Goal: Task Accomplishment & Management: Manage account settings

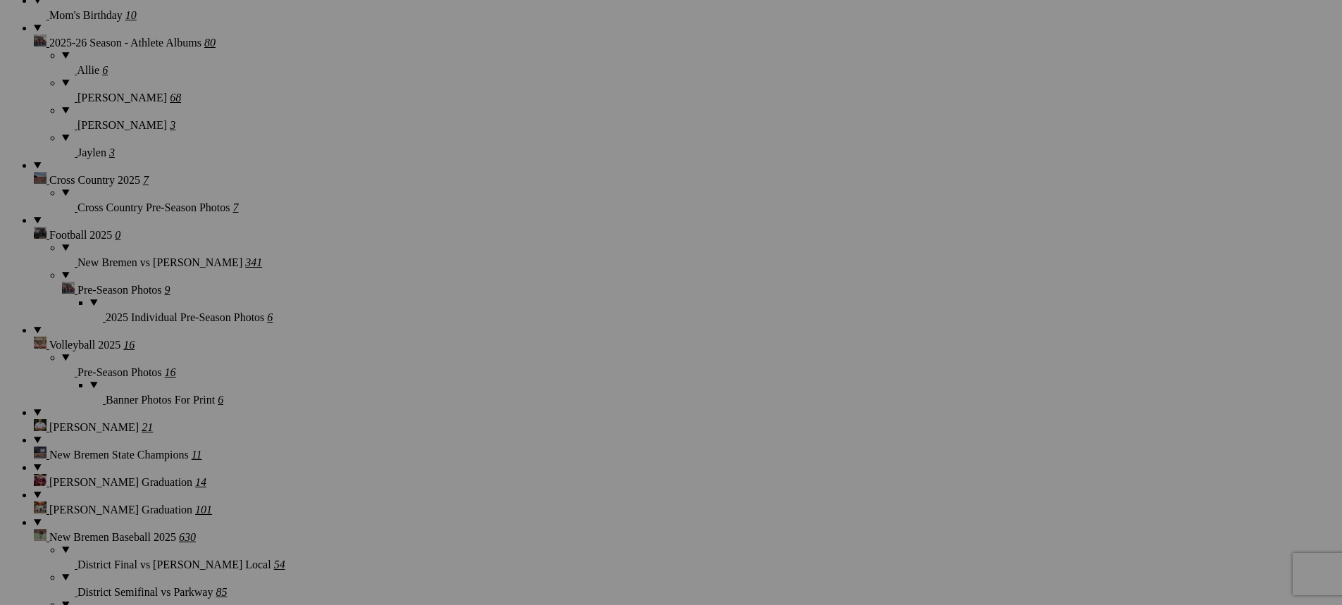
scroll to position [1057, 0]
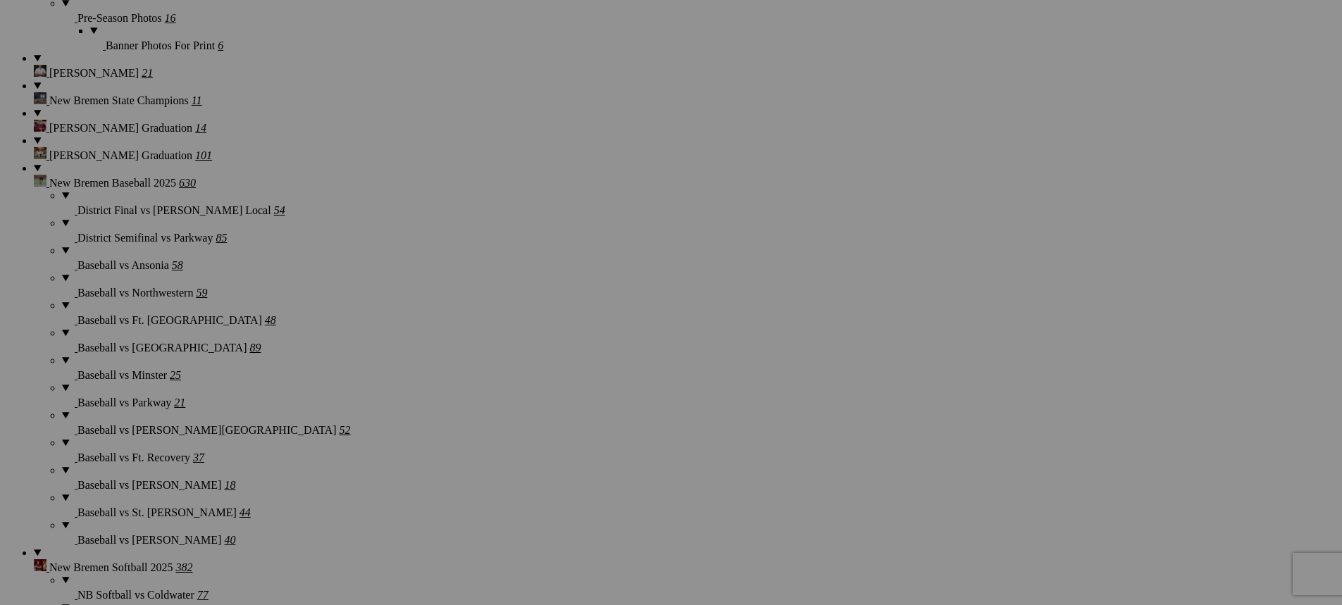
scroll to position [1480, 0]
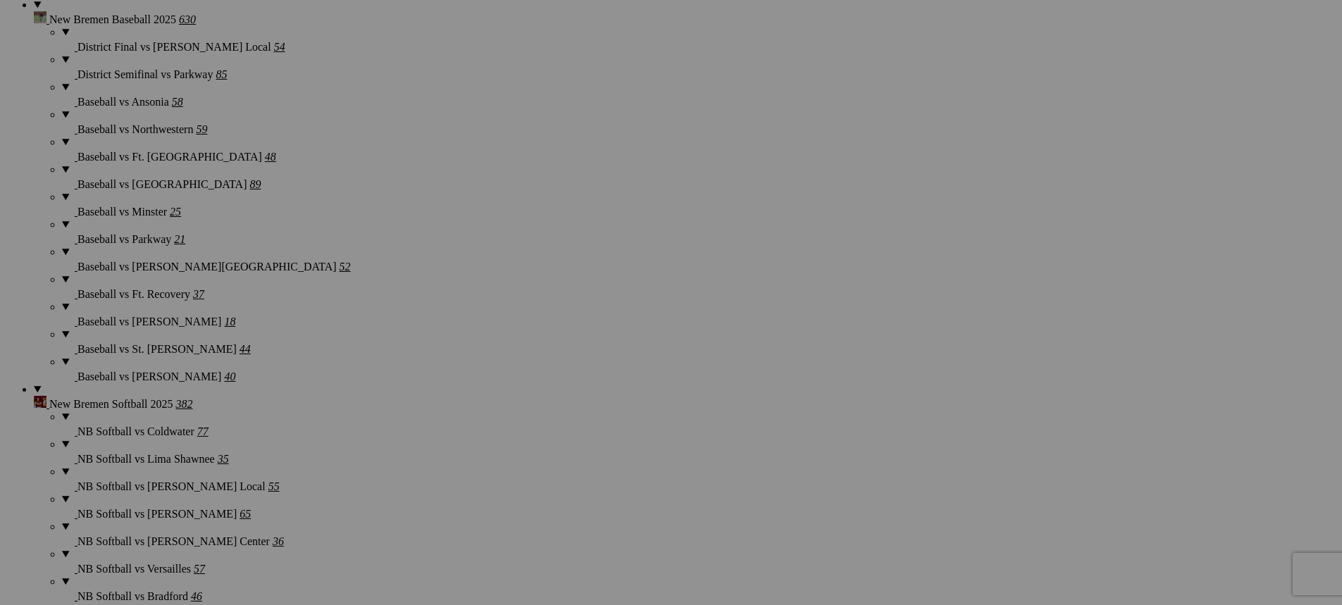
scroll to position [1621, 0]
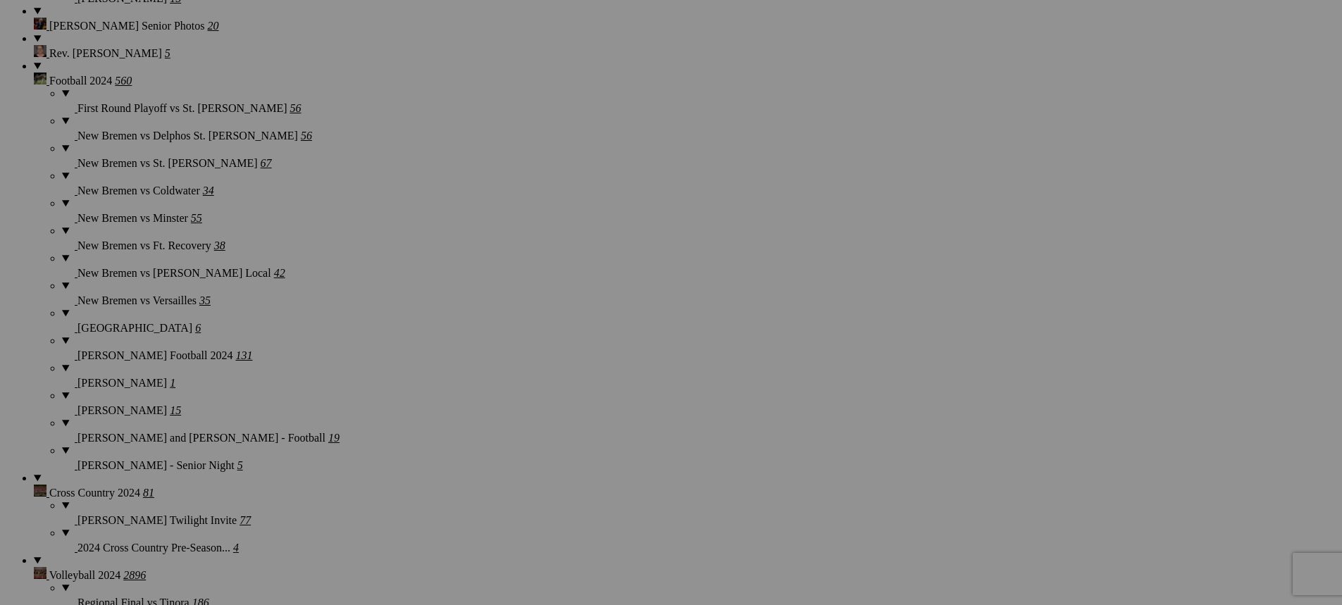
scroll to position [3664, 0]
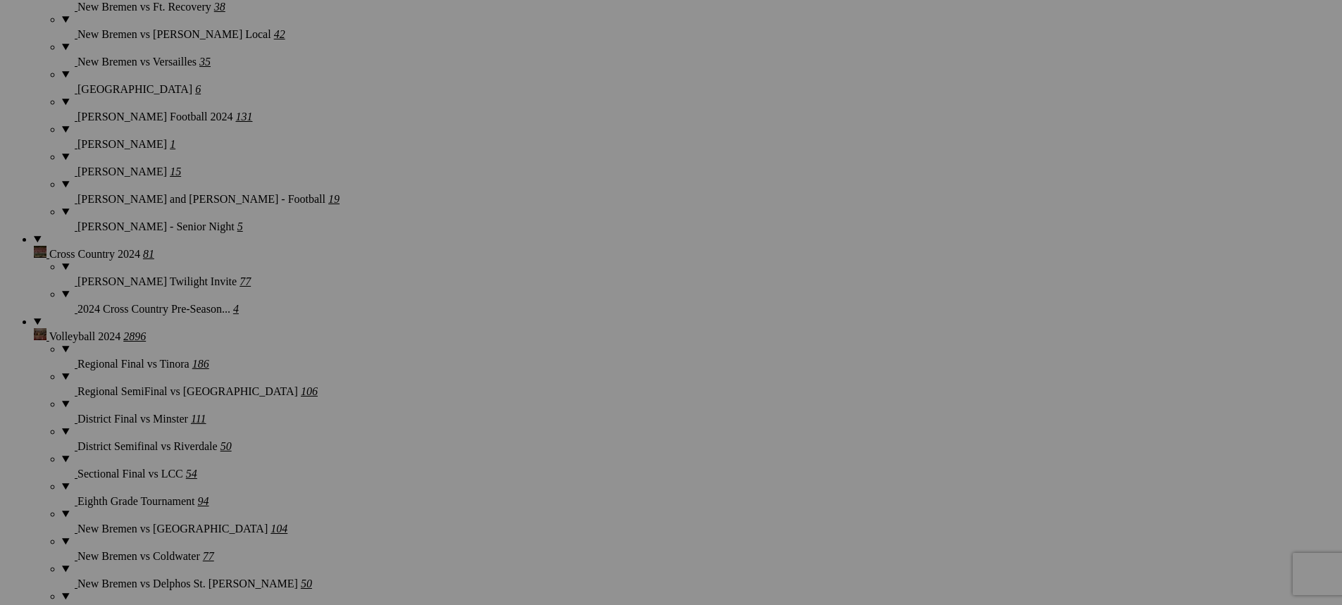
scroll to position [3875, 0]
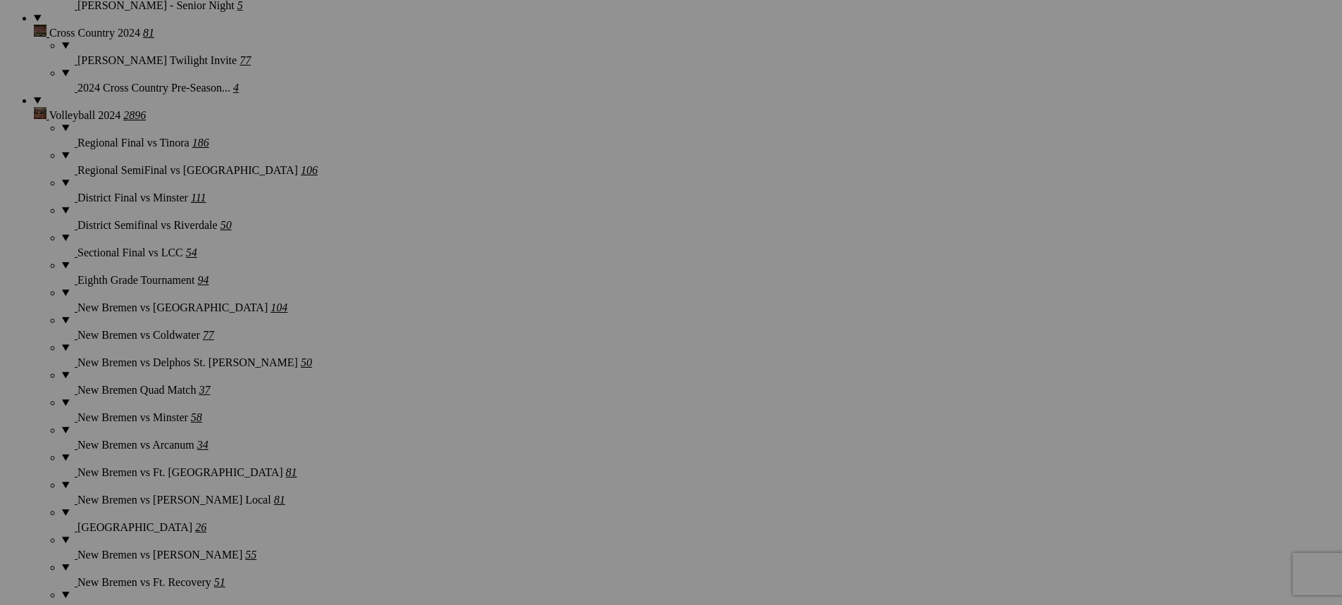
scroll to position [4087, 0]
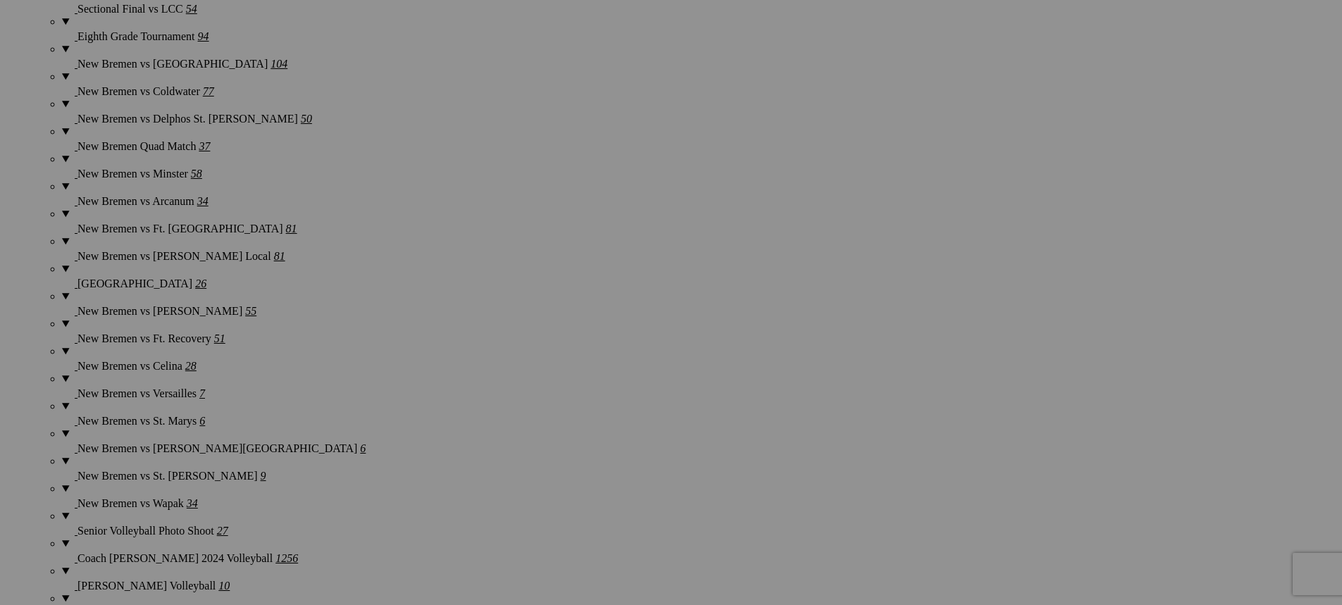
scroll to position [4368, 0]
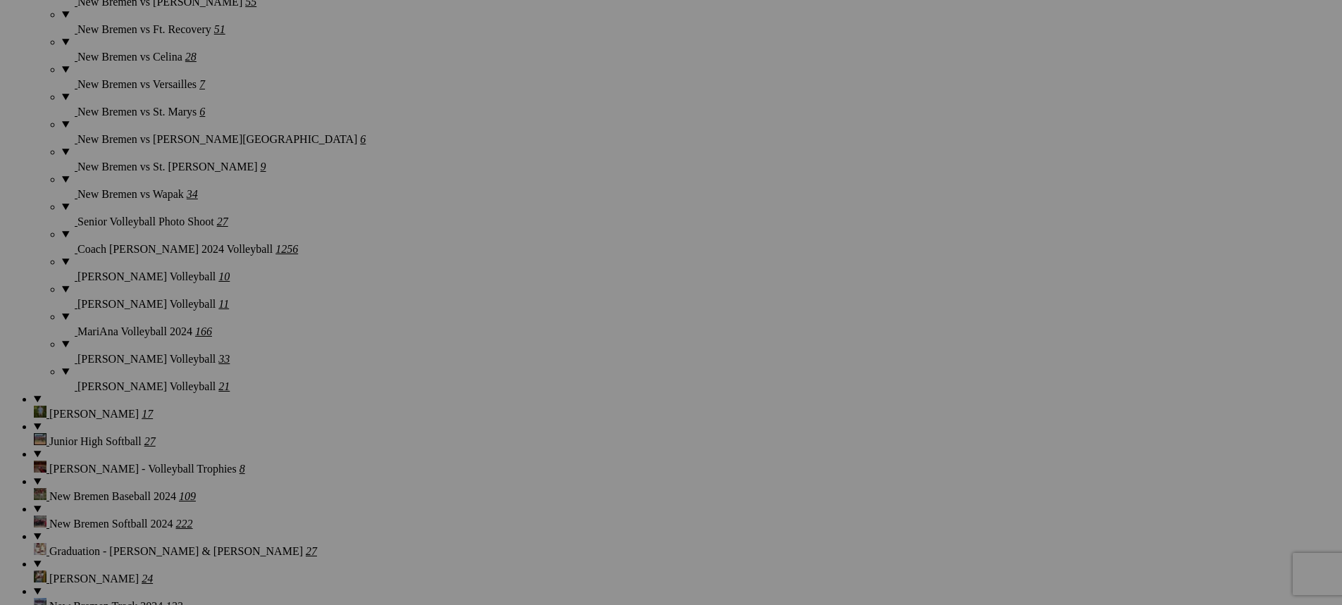
scroll to position [4650, 0]
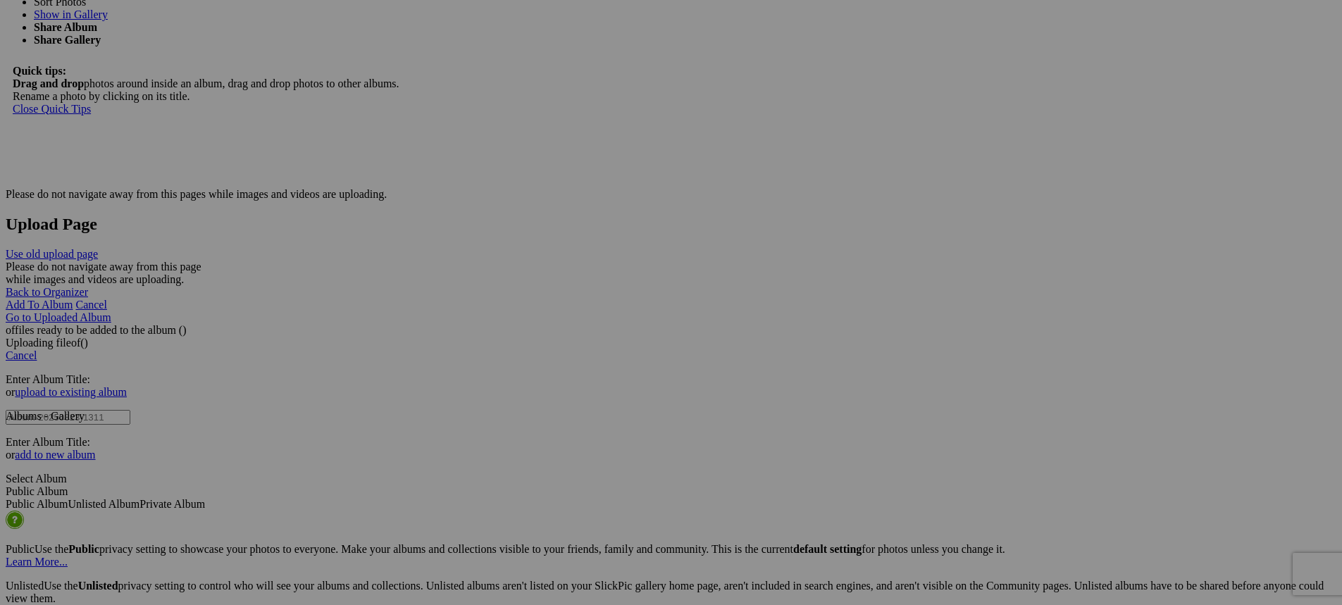
scroll to position [6412, 0]
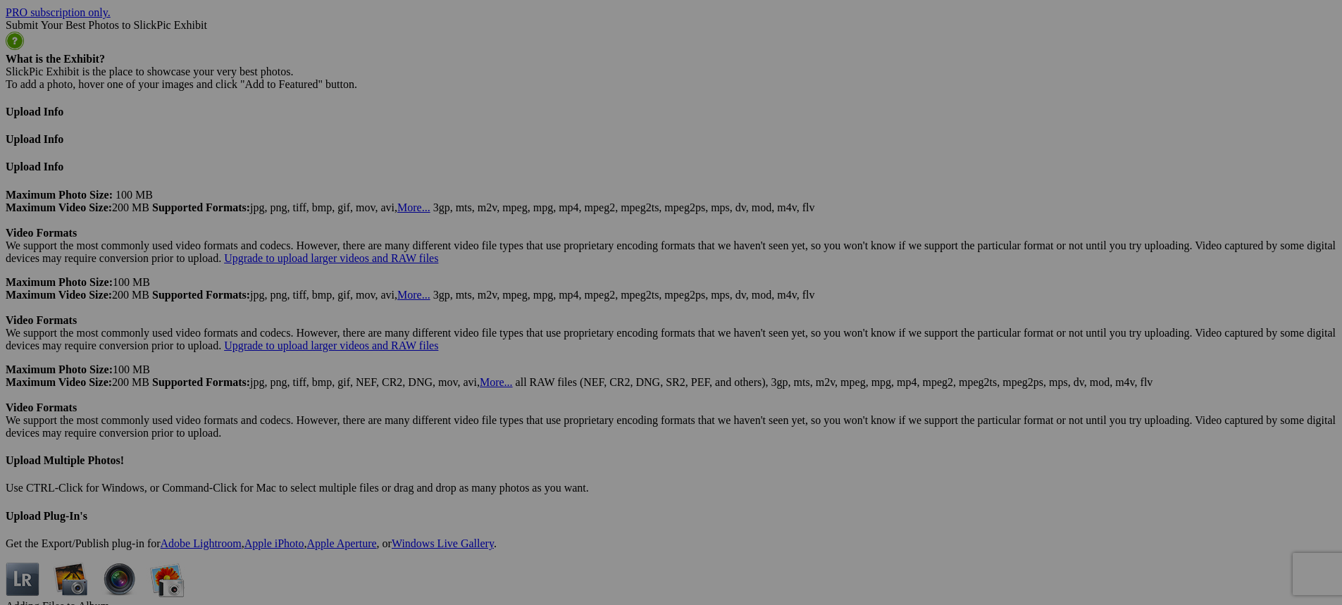
scroll to position [7398, 0]
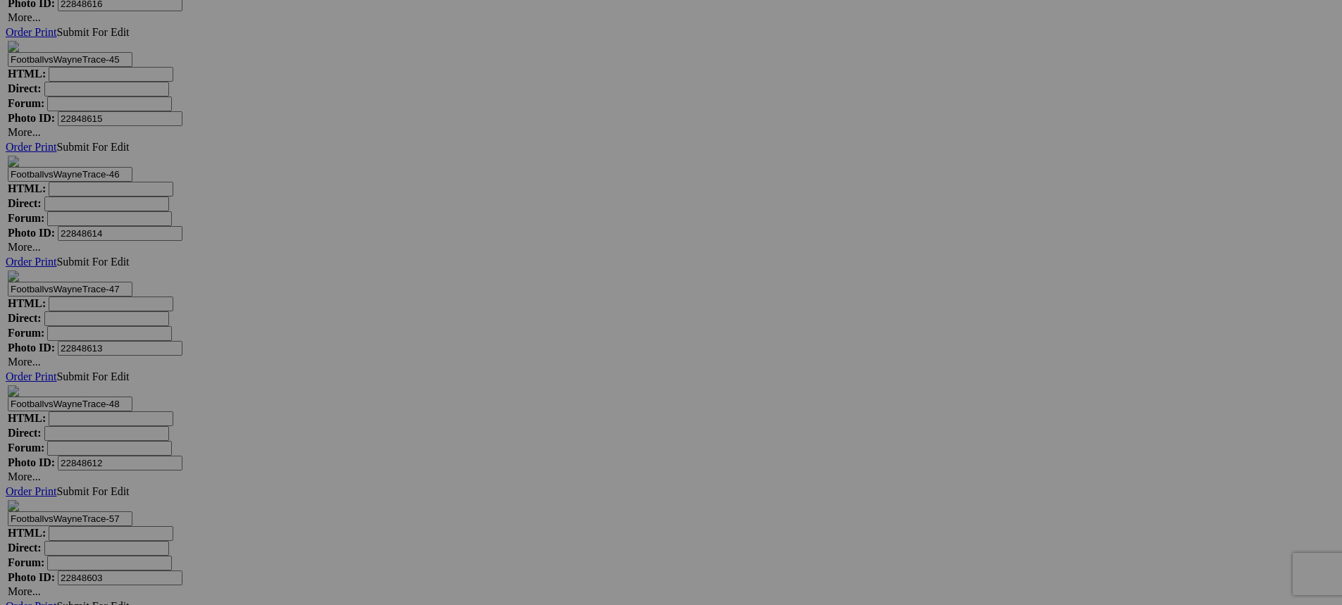
scroll to position [11837, 0]
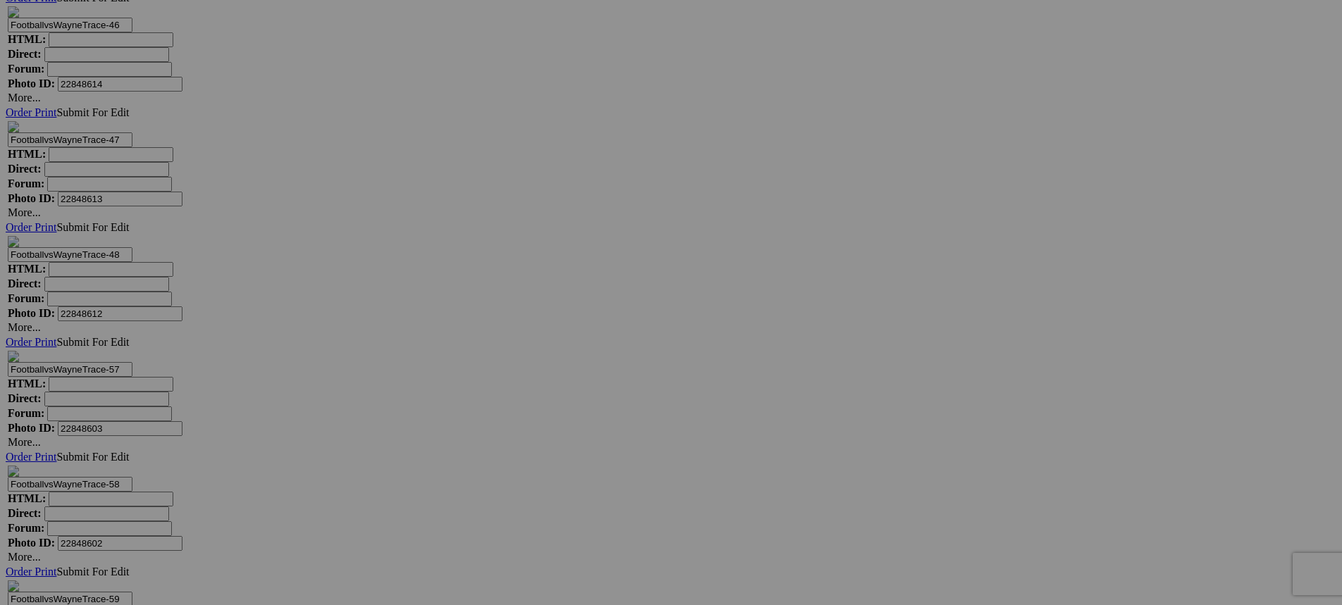
scroll to position [11978, 0]
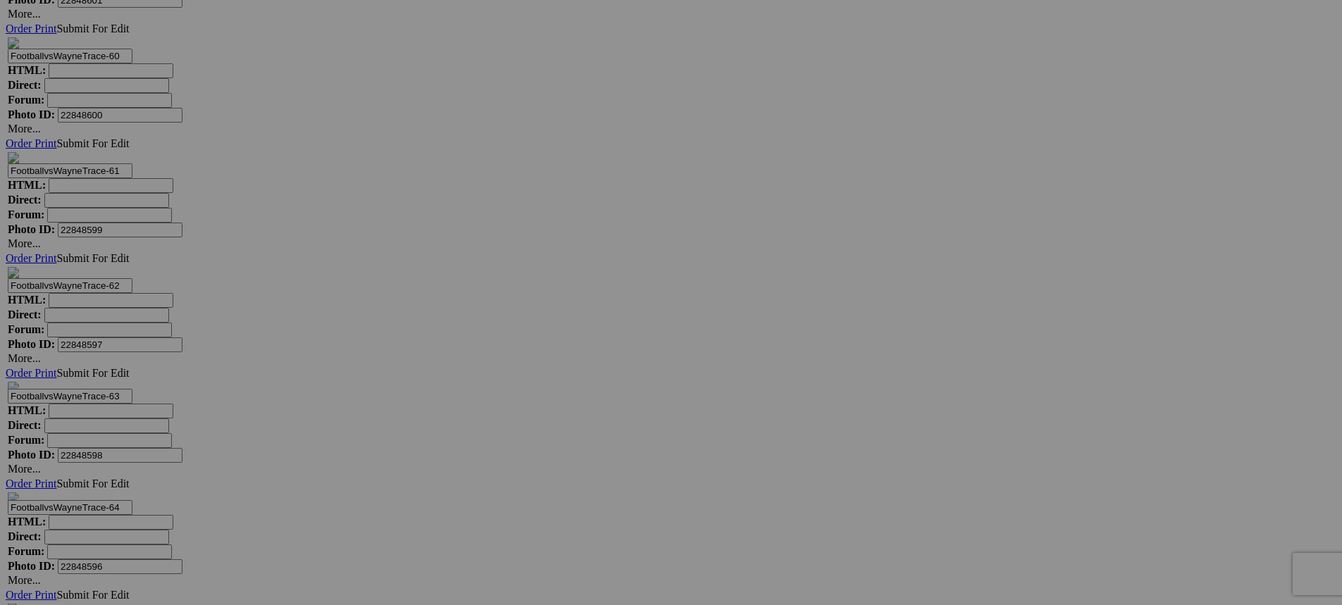
scroll to position [12683, 0]
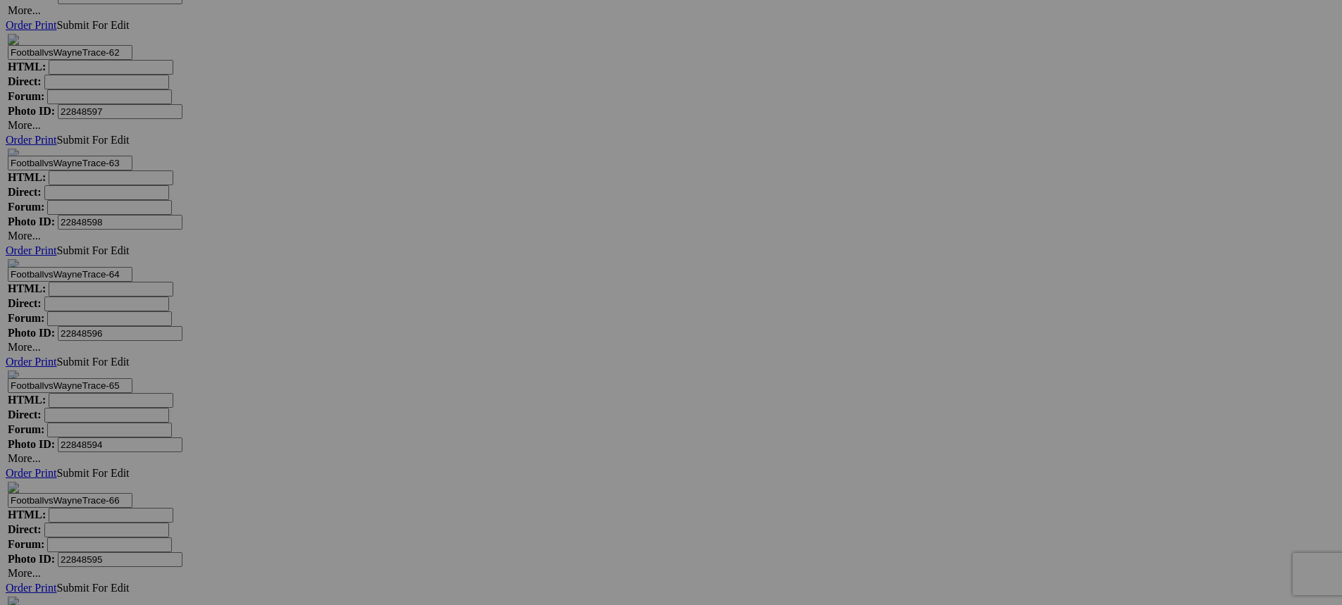
scroll to position [12894, 0]
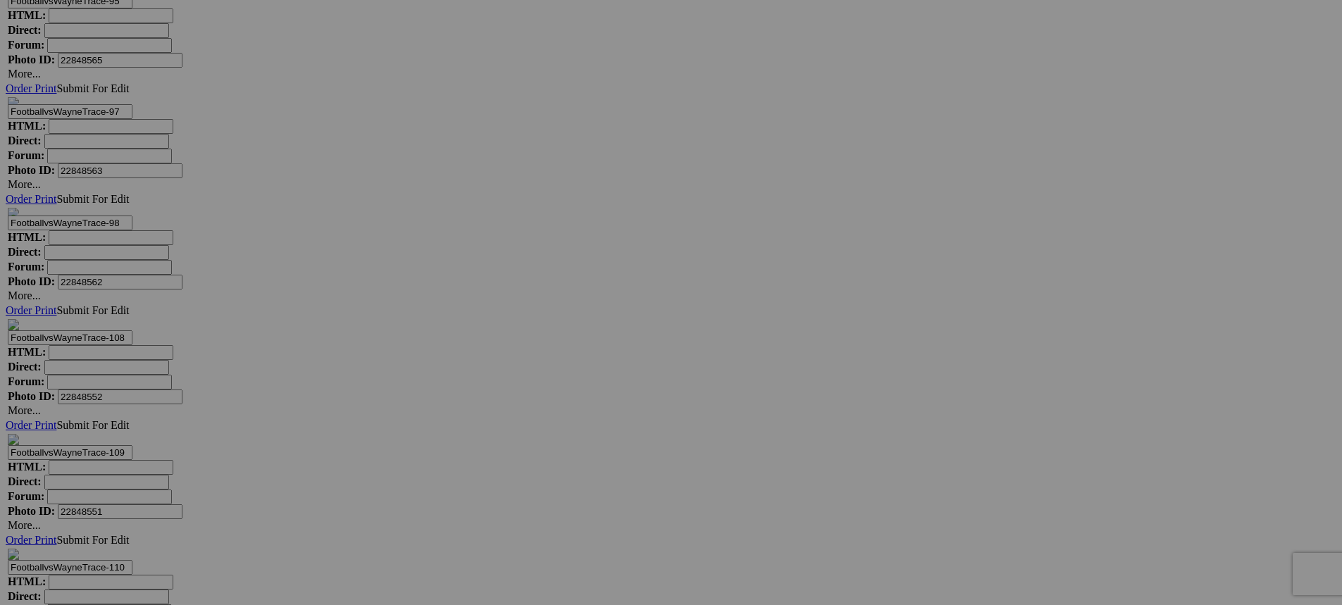
scroll to position [16625, 0]
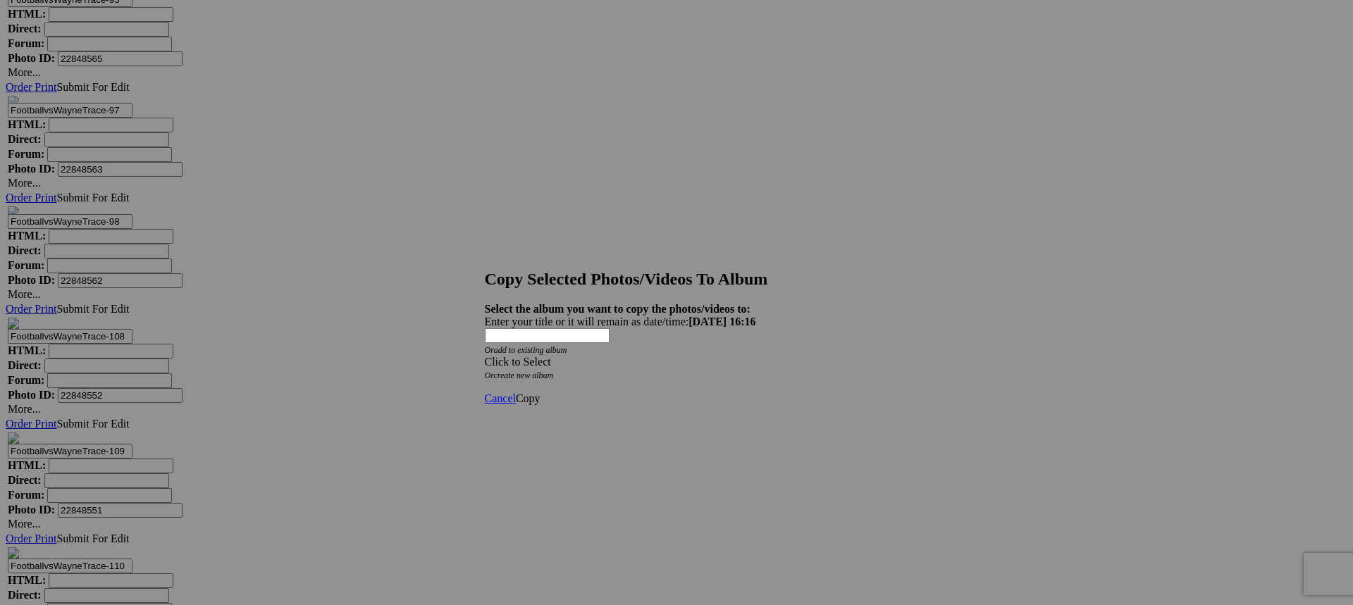
click at [485, 356] on span at bounding box center [485, 362] width 0 height 12
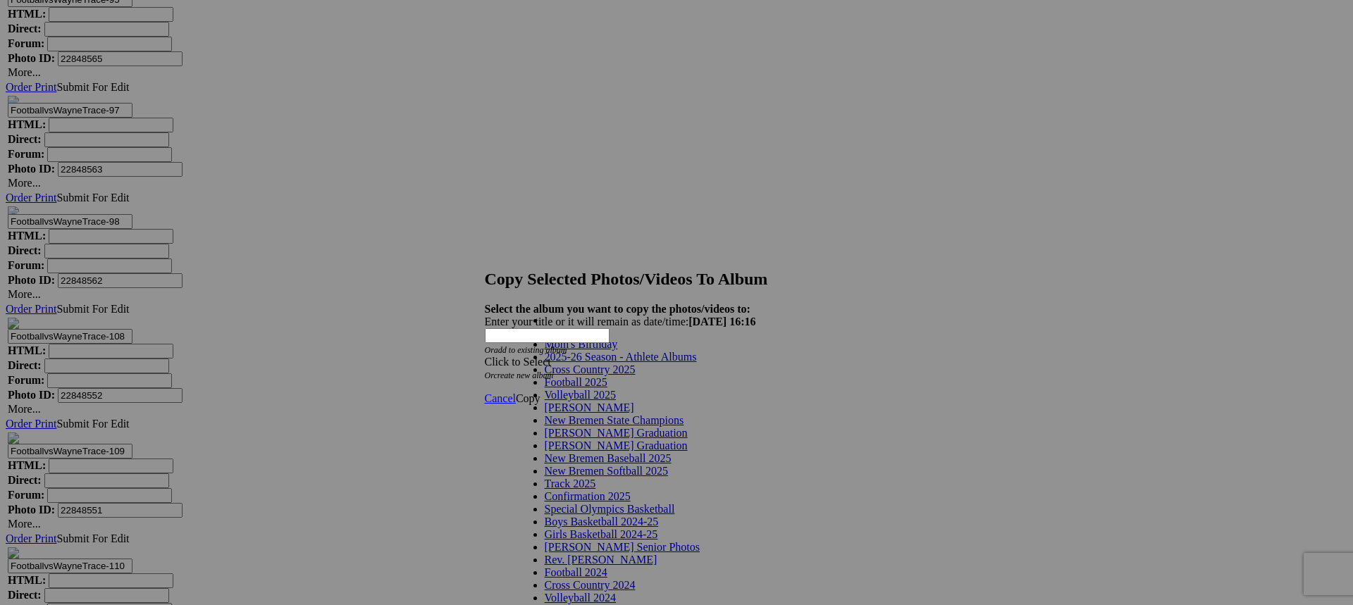
click at [693, 363] on link "2025-26 Season - Athlete Albums" at bounding box center [621, 357] width 152 height 12
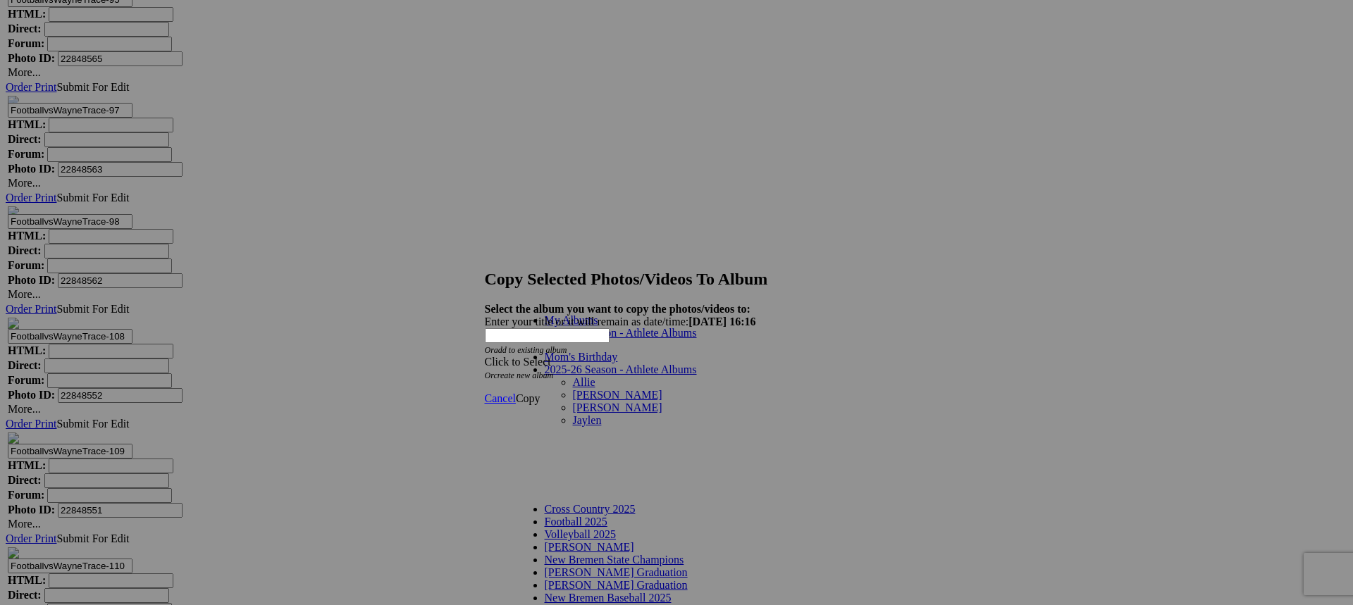
click at [573, 420] on link "Jaylen" at bounding box center [587, 420] width 29 height 12
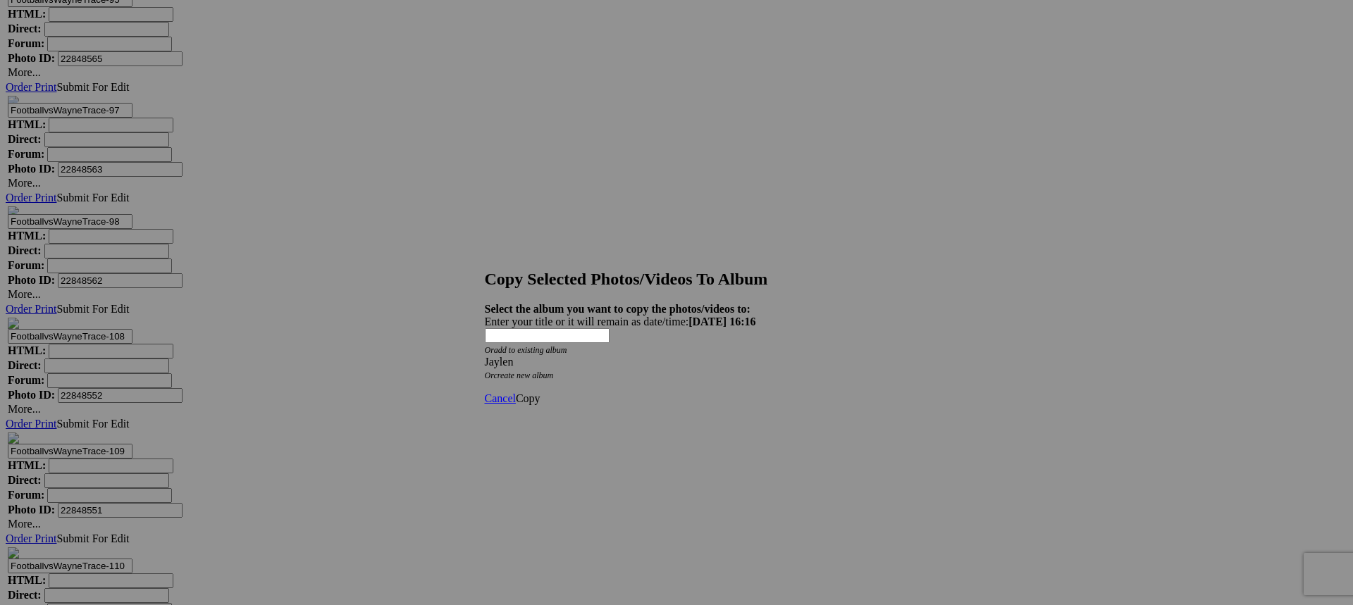
click at [540, 392] on span "Copy" at bounding box center [528, 398] width 25 height 12
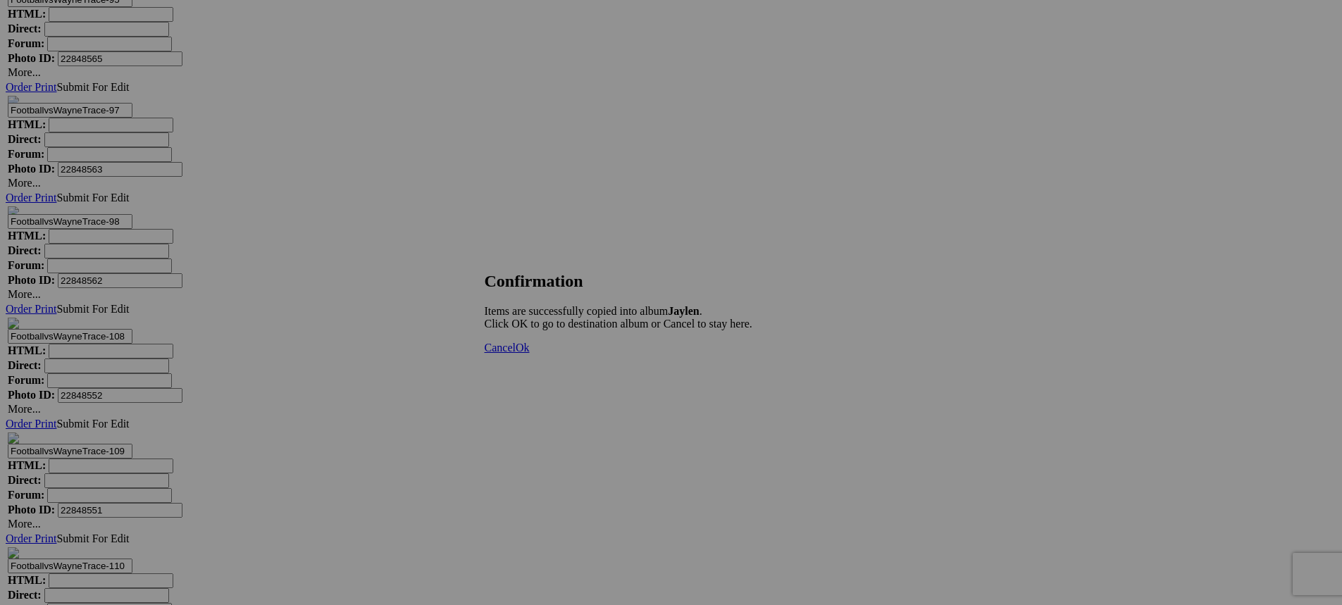
click at [530, 354] on span "Ok" at bounding box center [523, 348] width 14 height 12
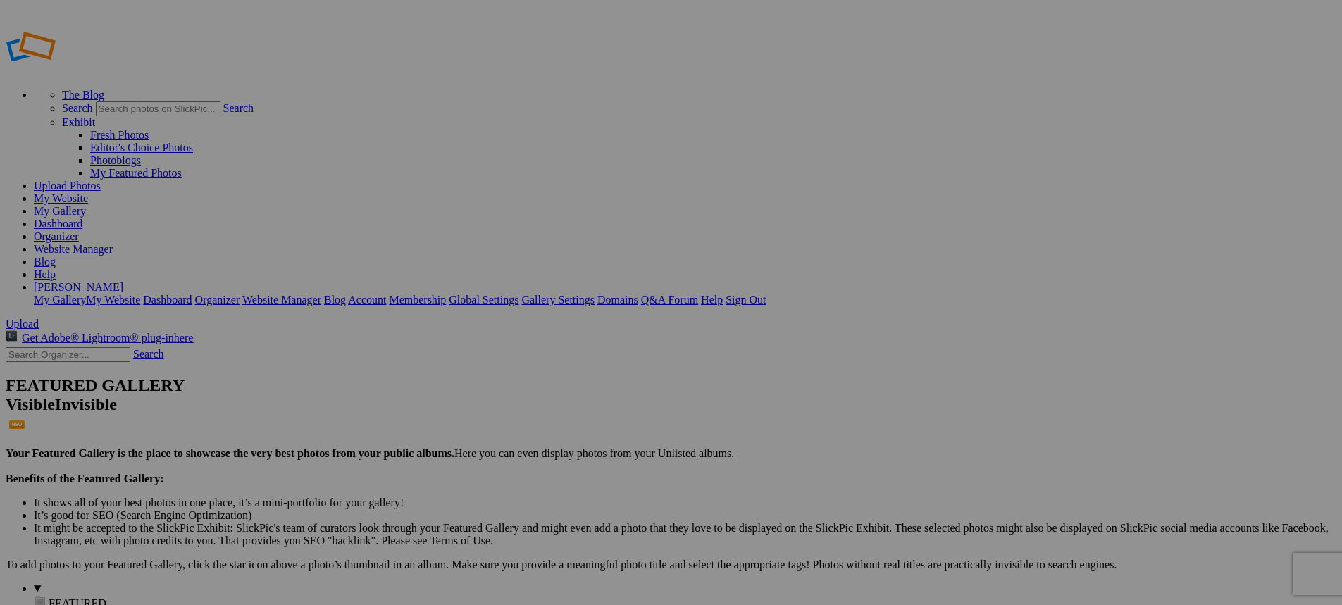
type input "Jaylen"
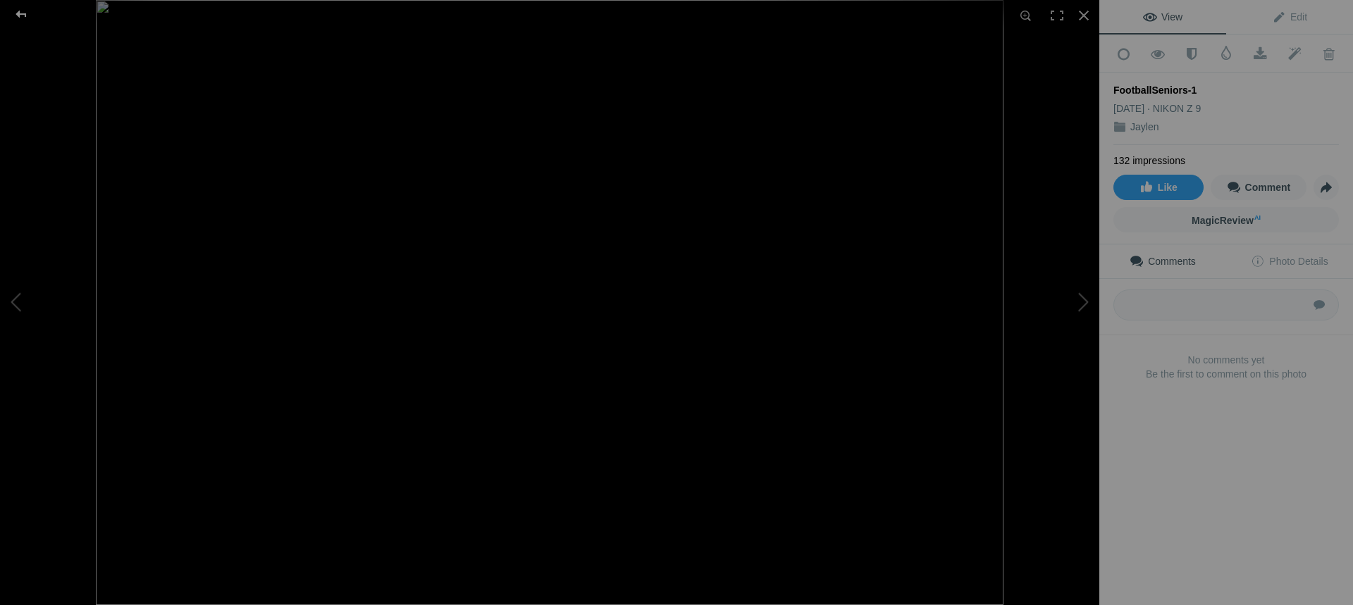
click at [21, 14] on div at bounding box center [21, 14] width 51 height 28
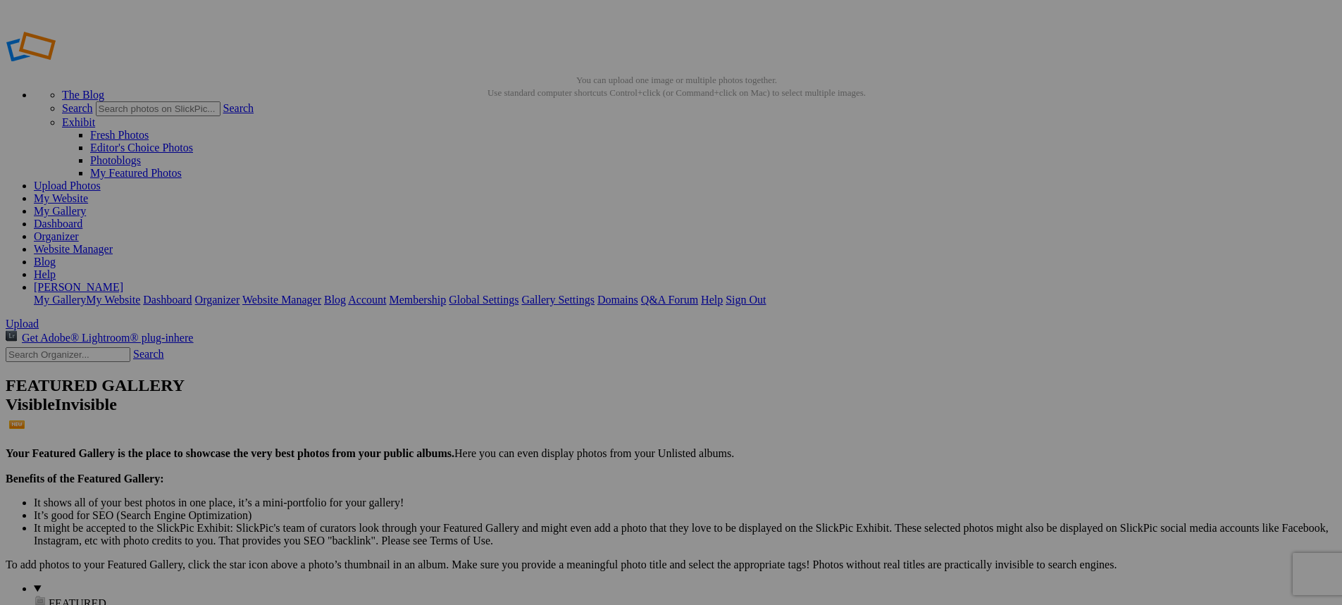
type input "2025-26 Season - Athlete Albums"
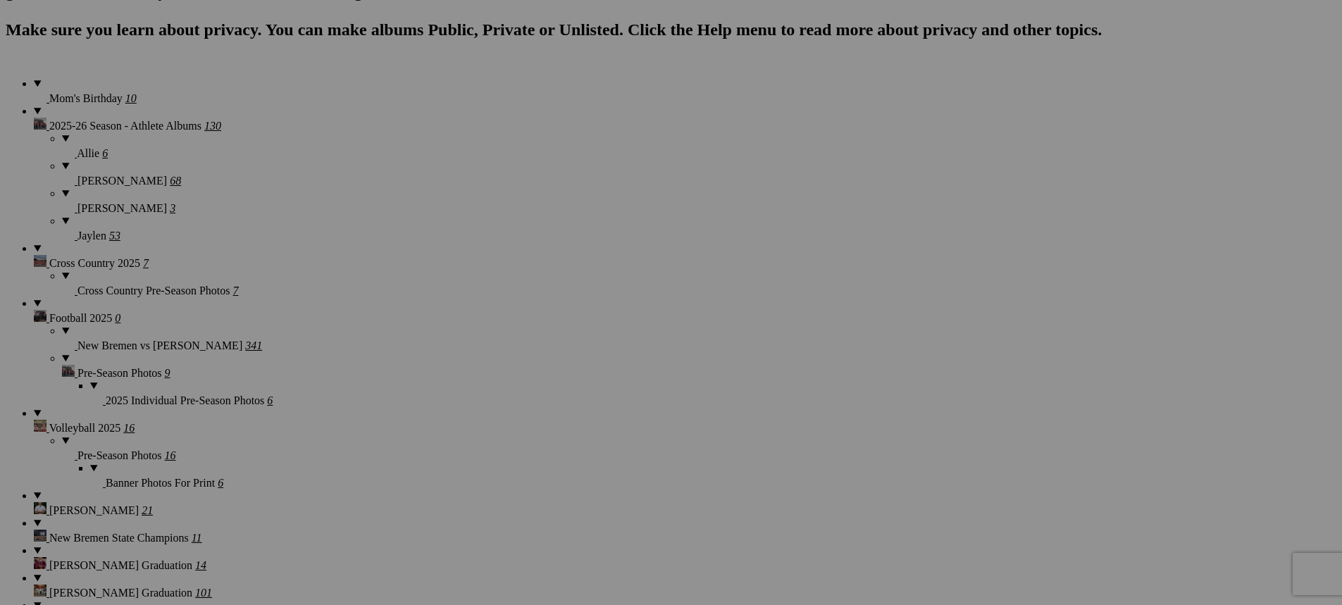
scroll to position [986, 0]
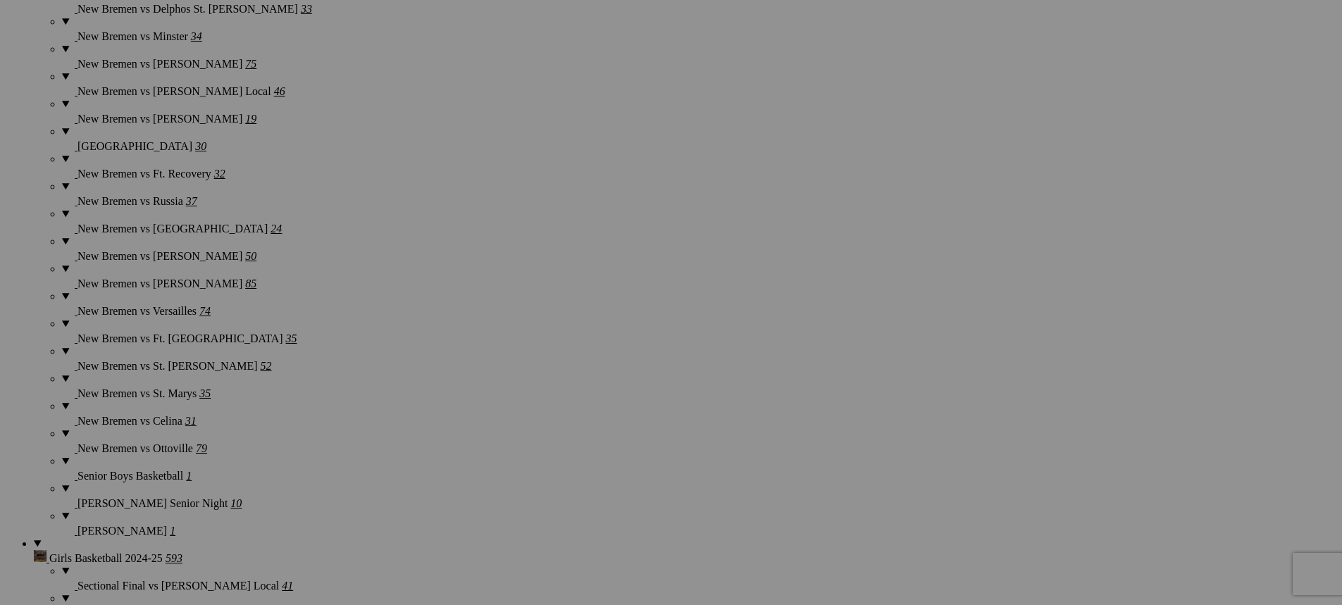
scroll to position [2677, 0]
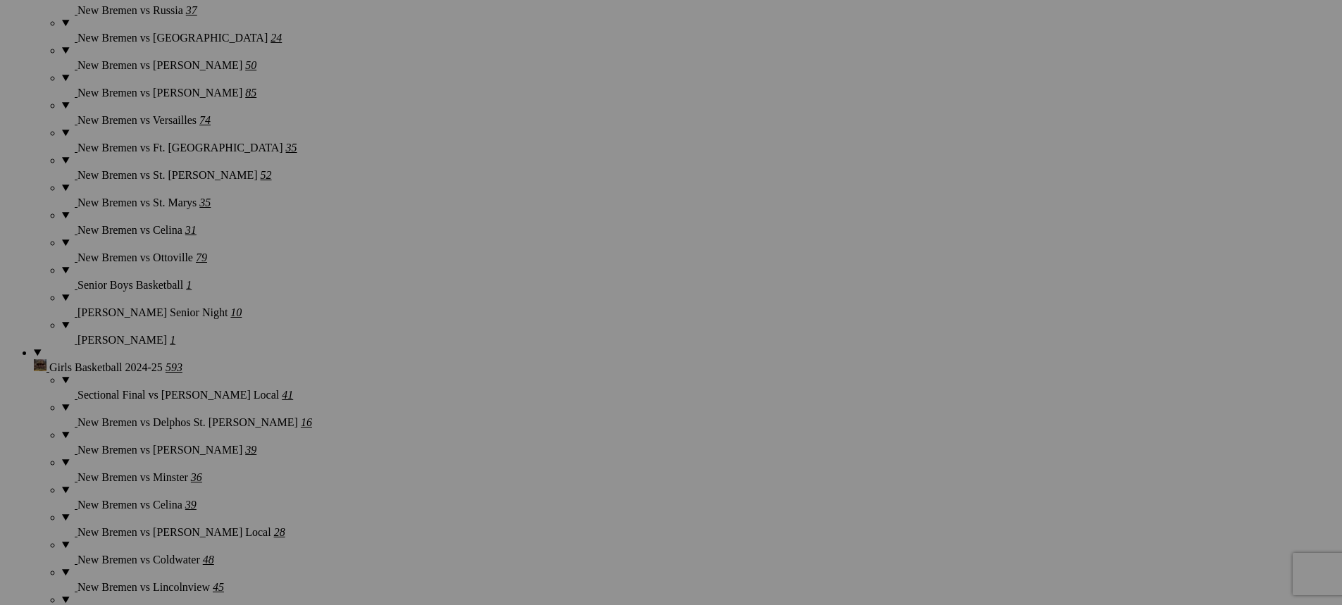
scroll to position [2889, 0]
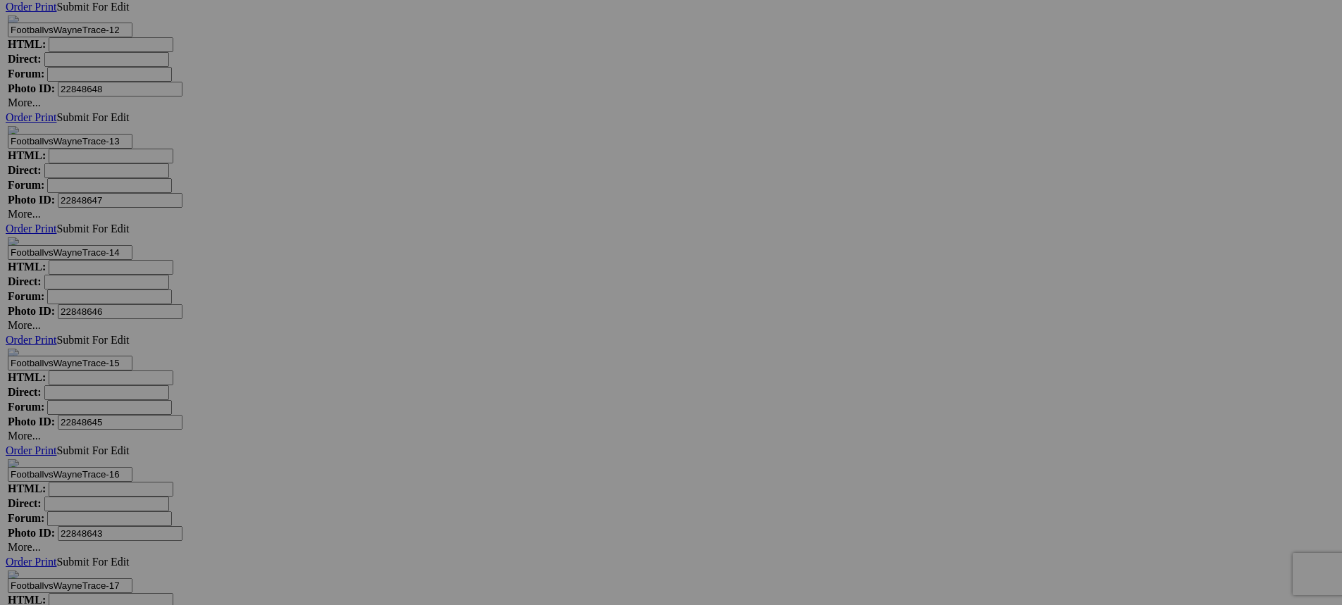
scroll to position [9582, 0]
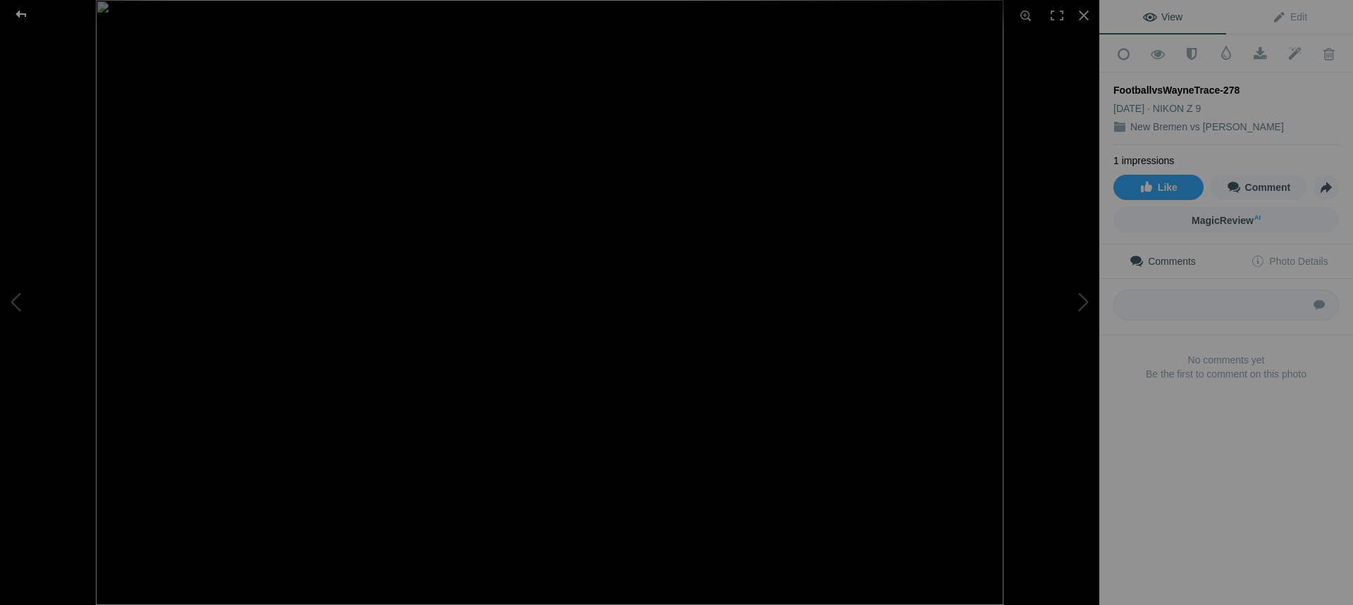
click at [27, 16] on div at bounding box center [21, 14] width 51 height 28
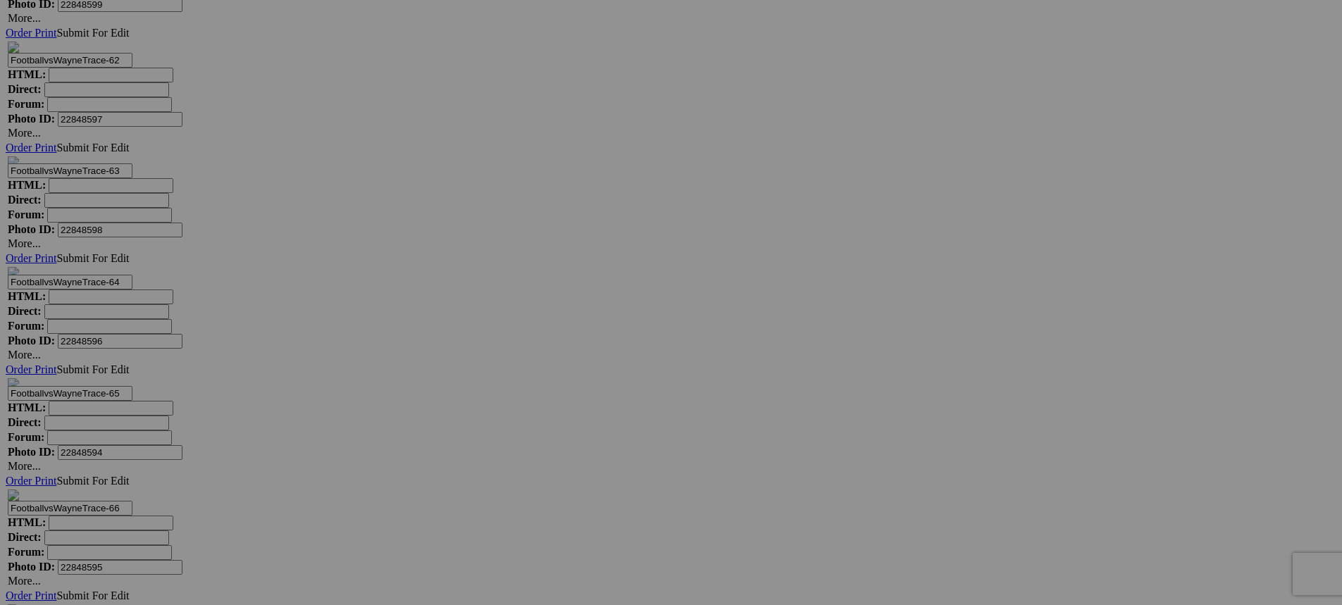
scroll to position [11133, 0]
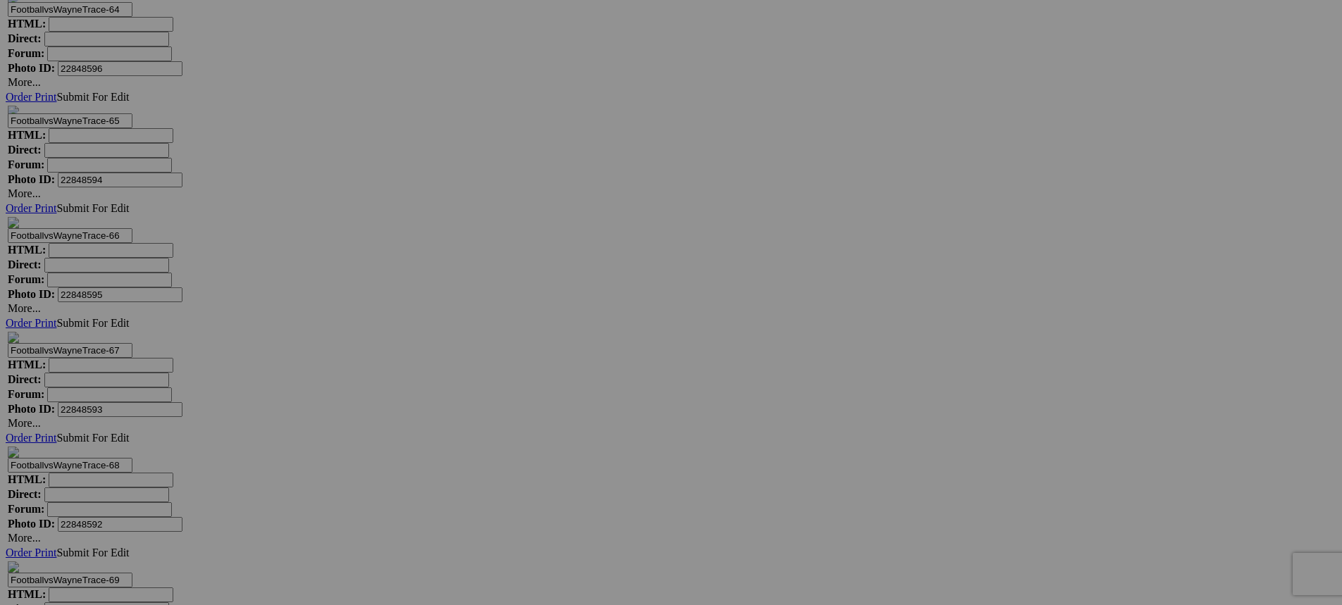
scroll to position [11414, 0]
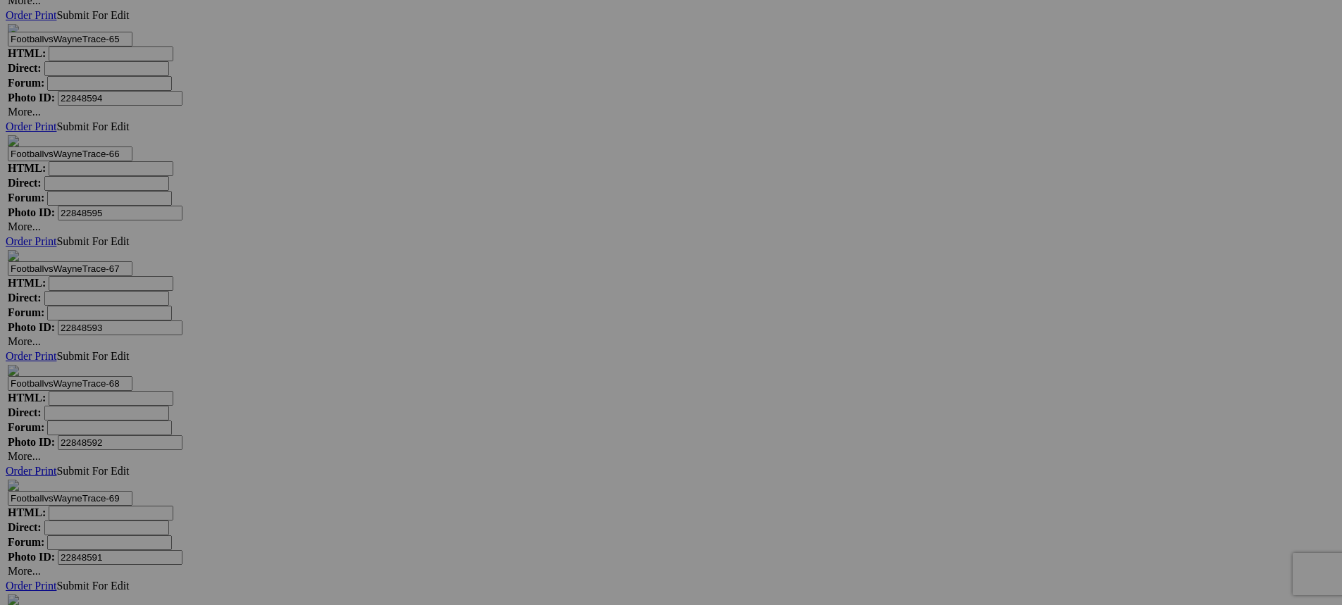
scroll to position [11485, 0]
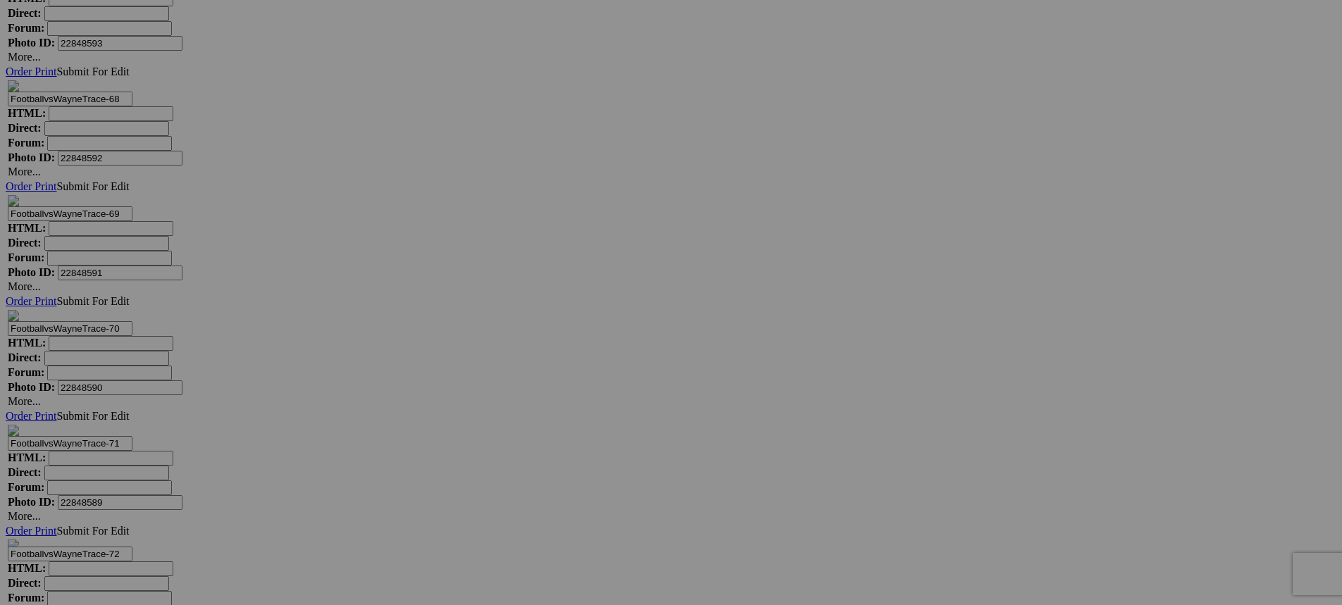
scroll to position [11767, 0]
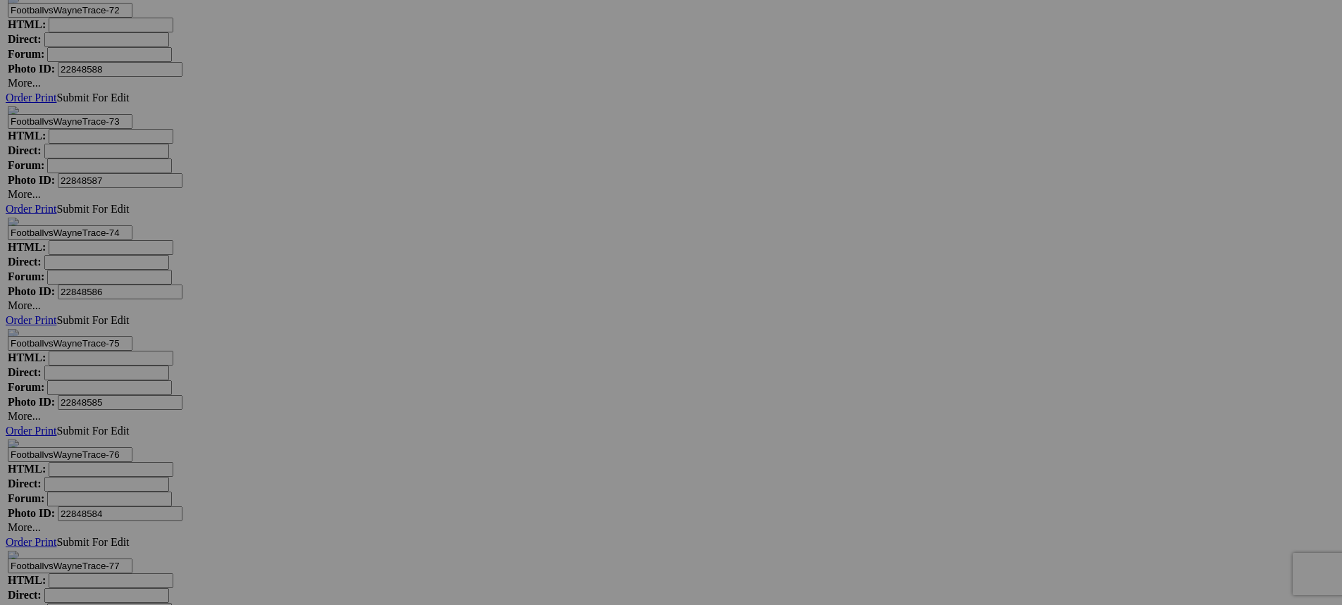
scroll to position [12330, 0]
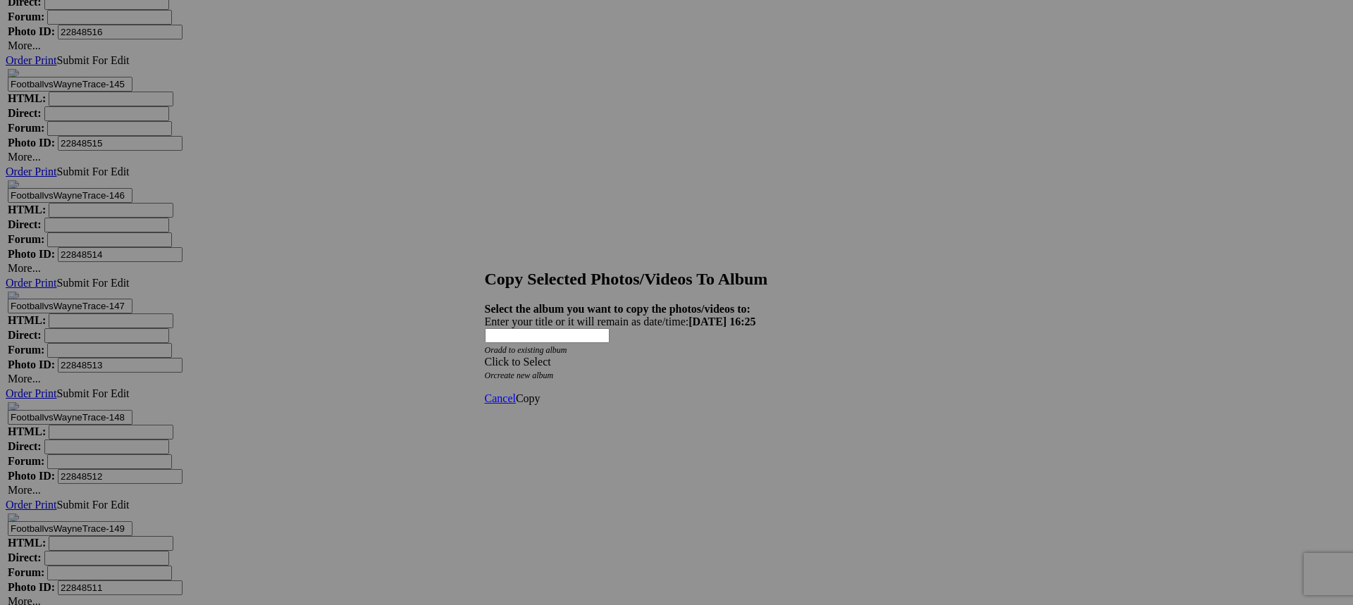
click at [485, 356] on span at bounding box center [485, 362] width 0 height 12
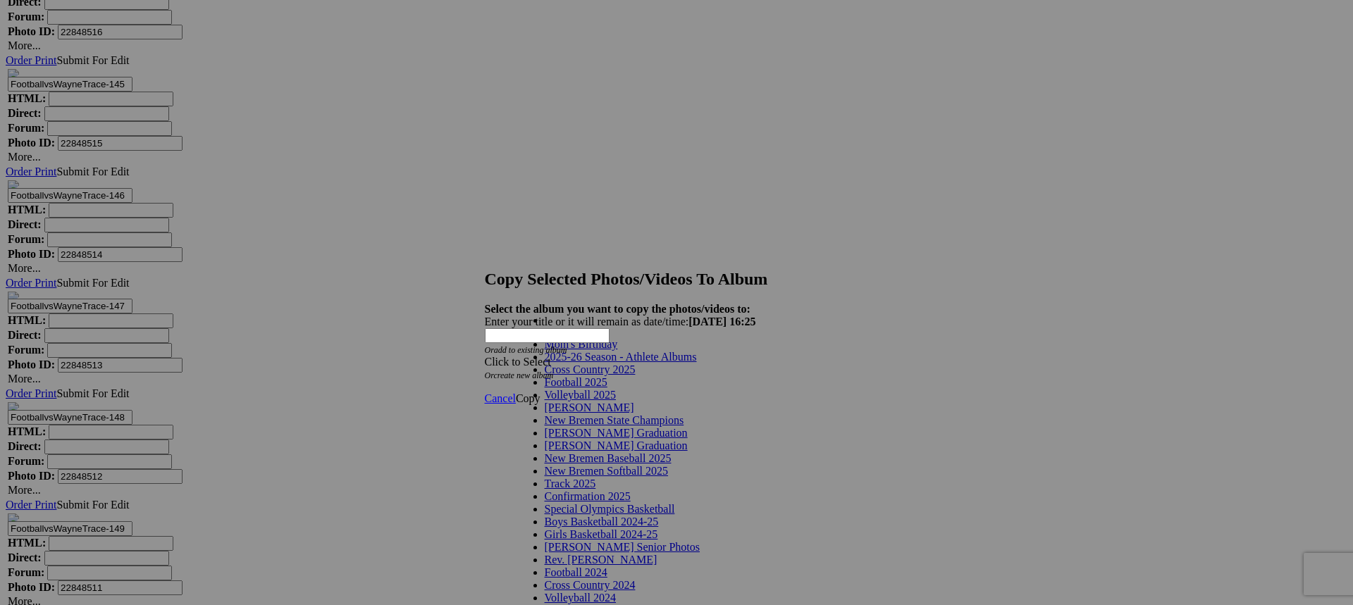
click at [696, 363] on span at bounding box center [696, 357] width 0 height 12
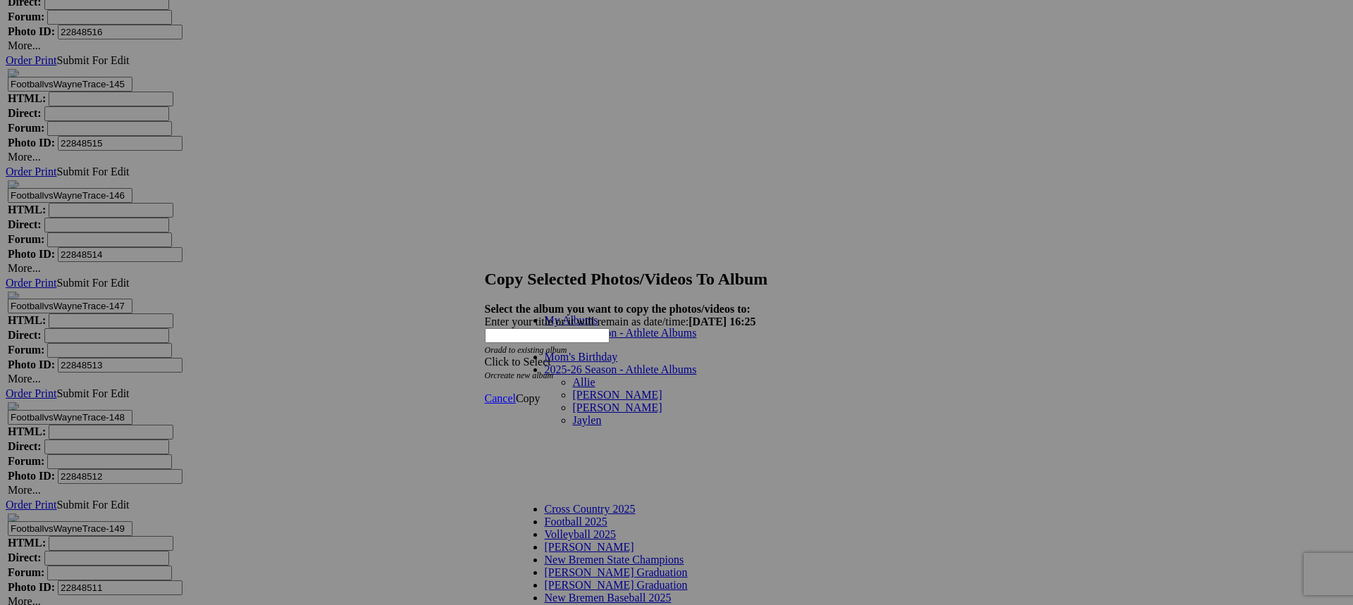
click at [573, 404] on link "[PERSON_NAME]" at bounding box center [617, 408] width 89 height 12
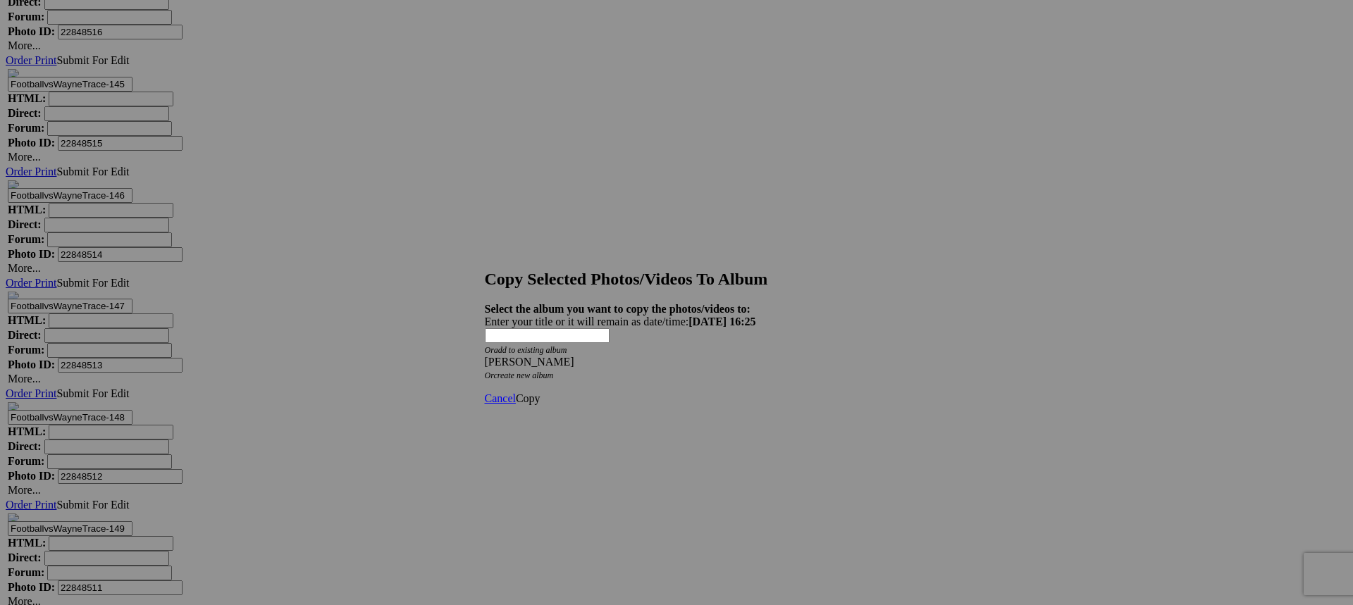
click at [540, 392] on span "Copy" at bounding box center [528, 398] width 25 height 12
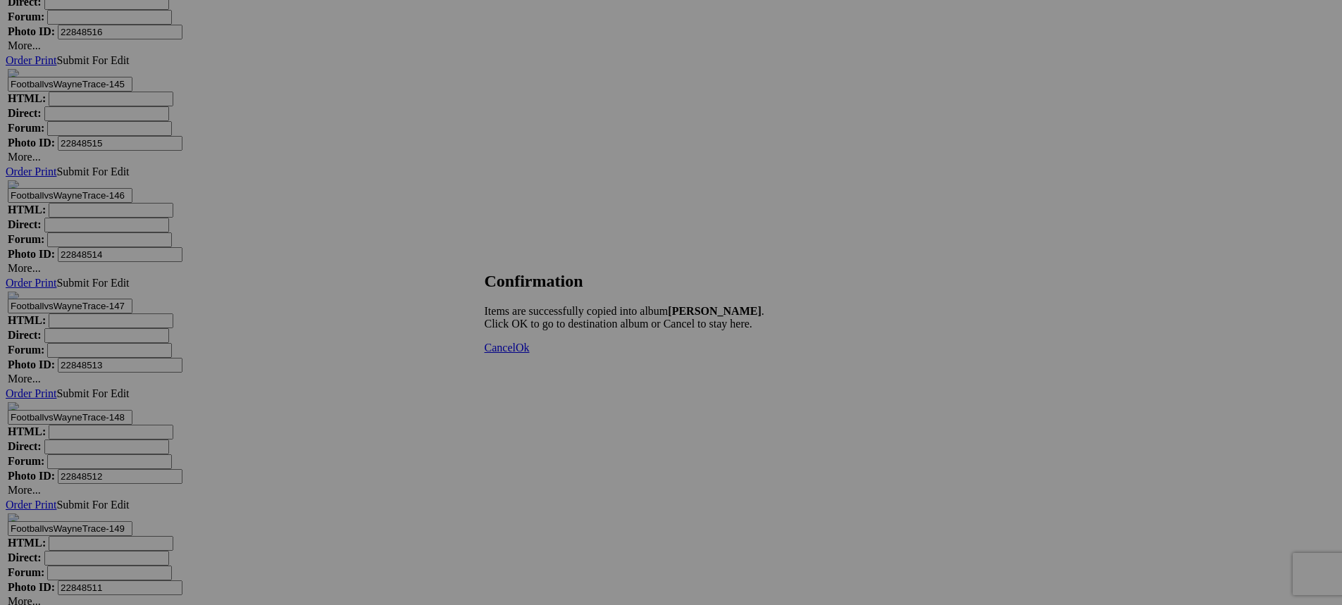
click at [530, 354] on span "Ok" at bounding box center [523, 348] width 14 height 12
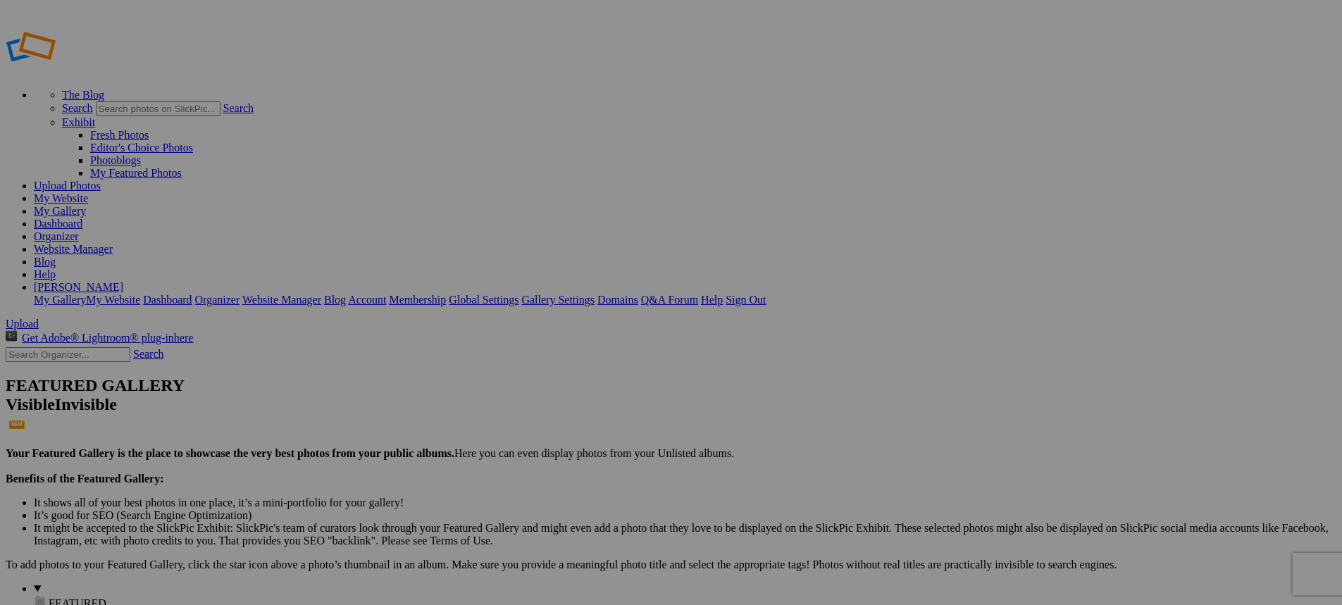
type input "[PERSON_NAME]"
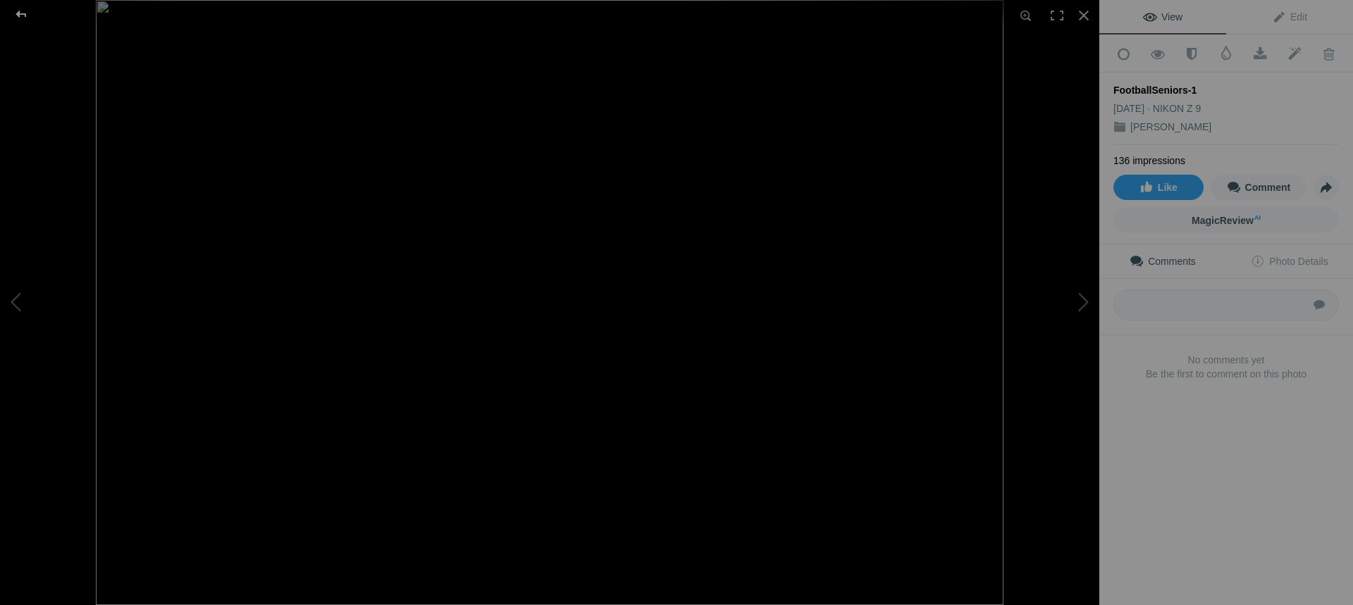
click at [21, 13] on div at bounding box center [21, 14] width 51 height 28
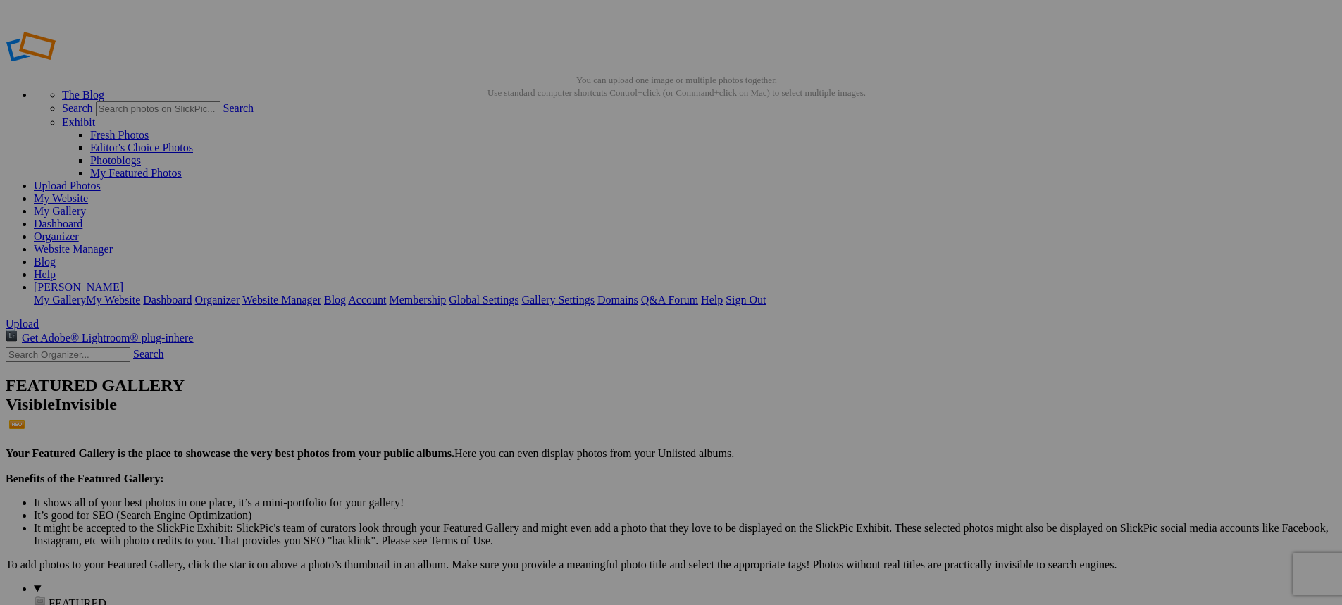
type input "2025-26 Season - Athlete Albums"
type input "Football 2025"
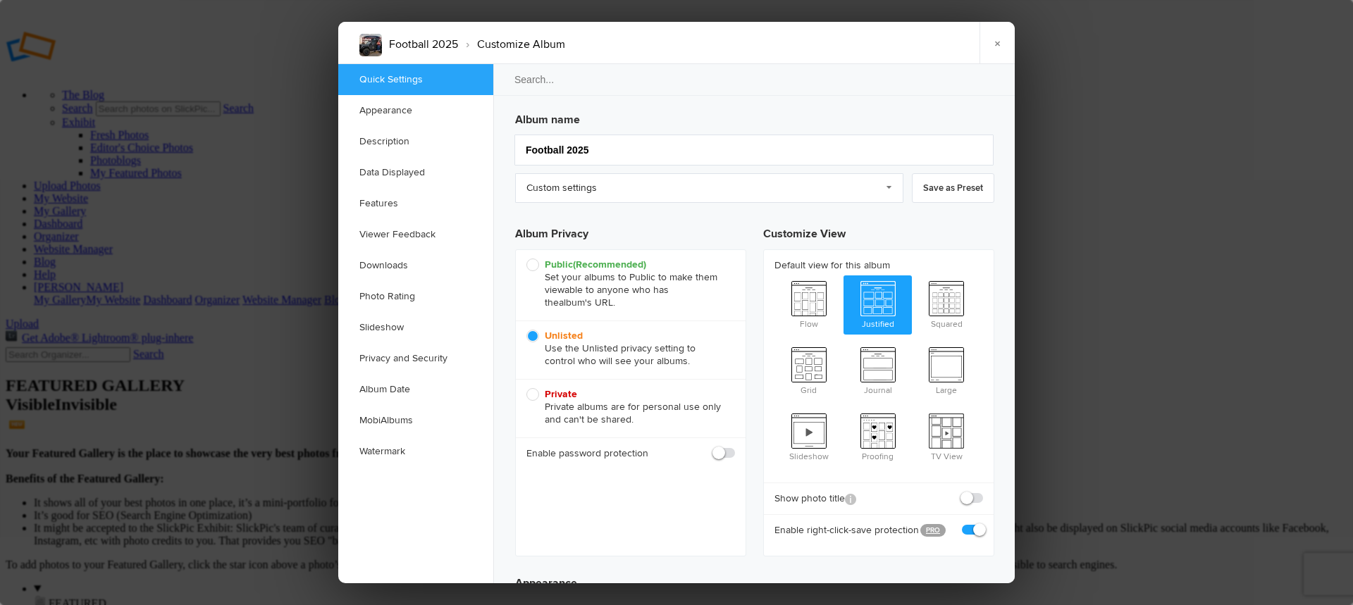
click at [535, 264] on span "Public (Recommended) Set your albums to Public to make them viewable to anyone …" at bounding box center [627, 284] width 202 height 51
click at [526, 259] on input "Public (Recommended) Set your albums to Public to make them viewable to anyone …" at bounding box center [526, 258] width 1 height 1
radio input "true"
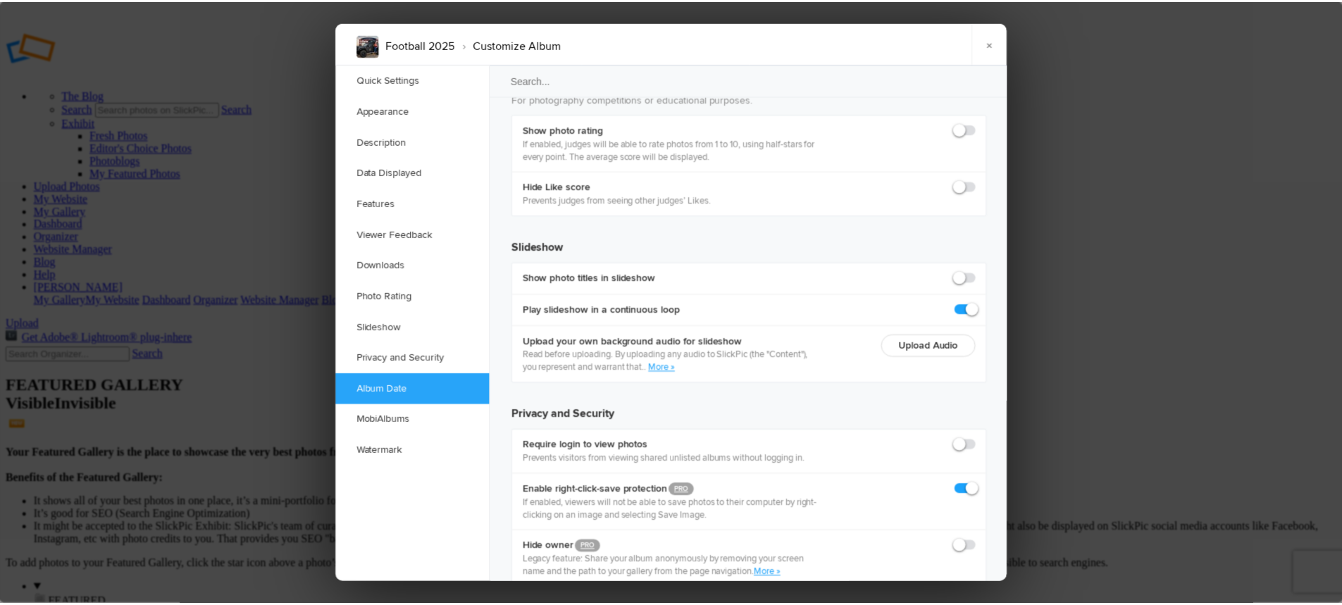
scroll to position [3091, 0]
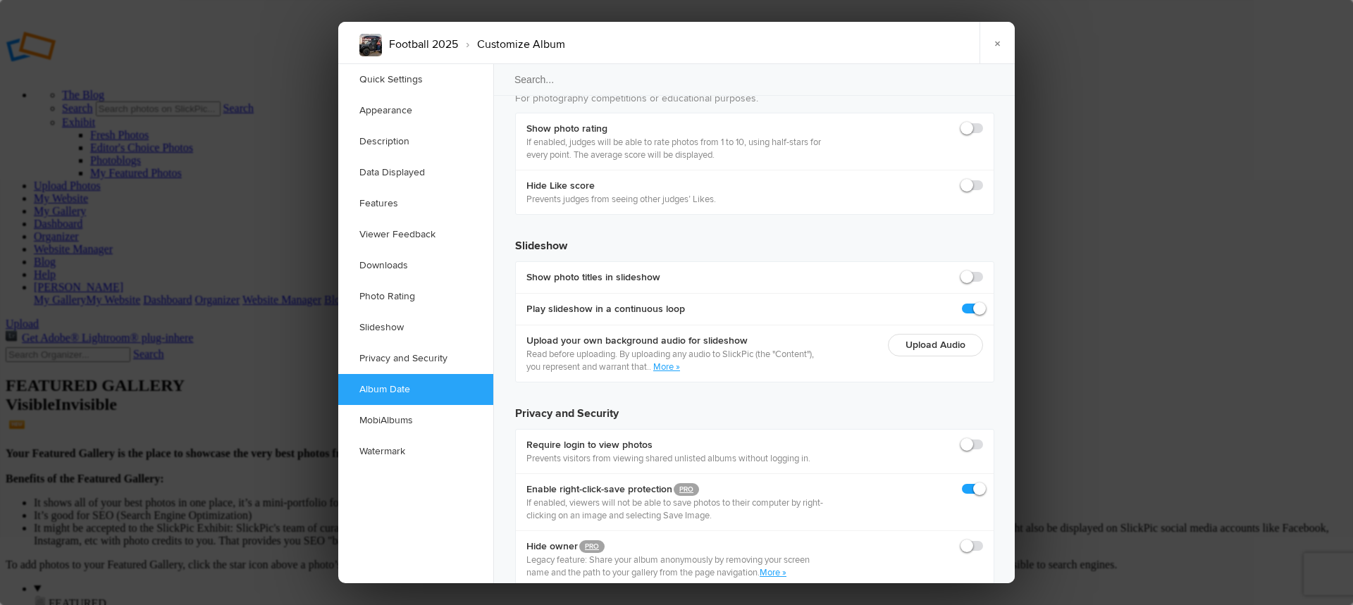
checkbox input "true"
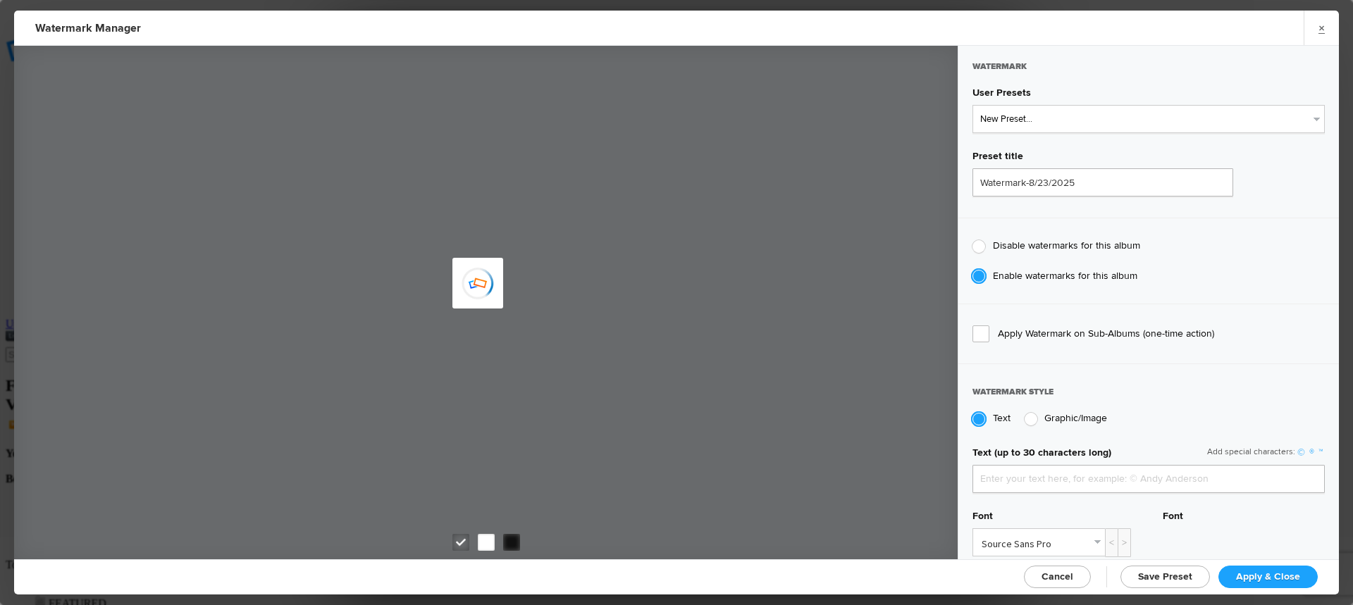
type input "jpphotography"
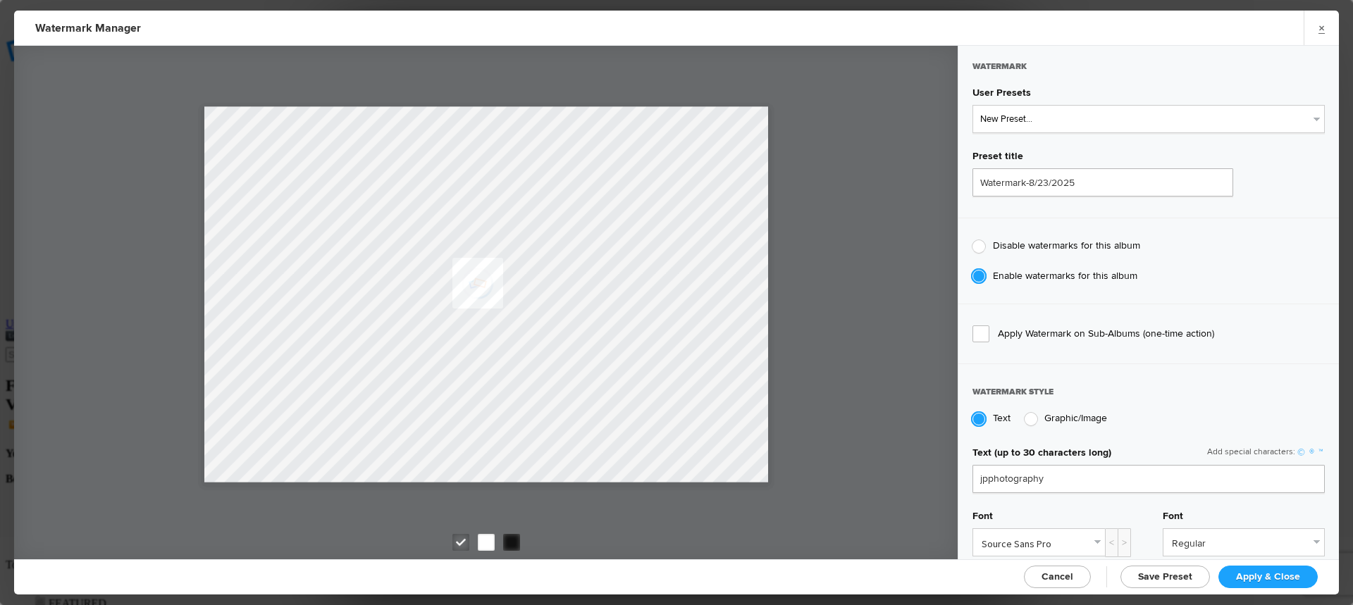
click at [1075, 582] on link "Cancel" at bounding box center [1057, 577] width 67 height 23
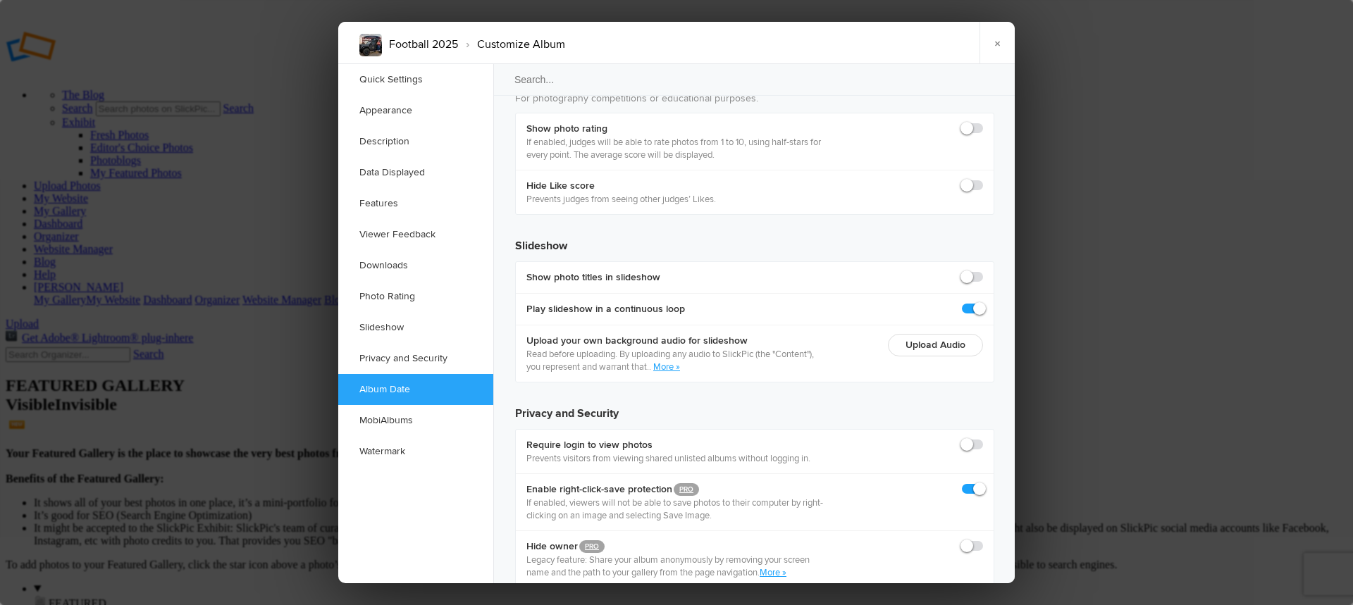
checkbox input "true"
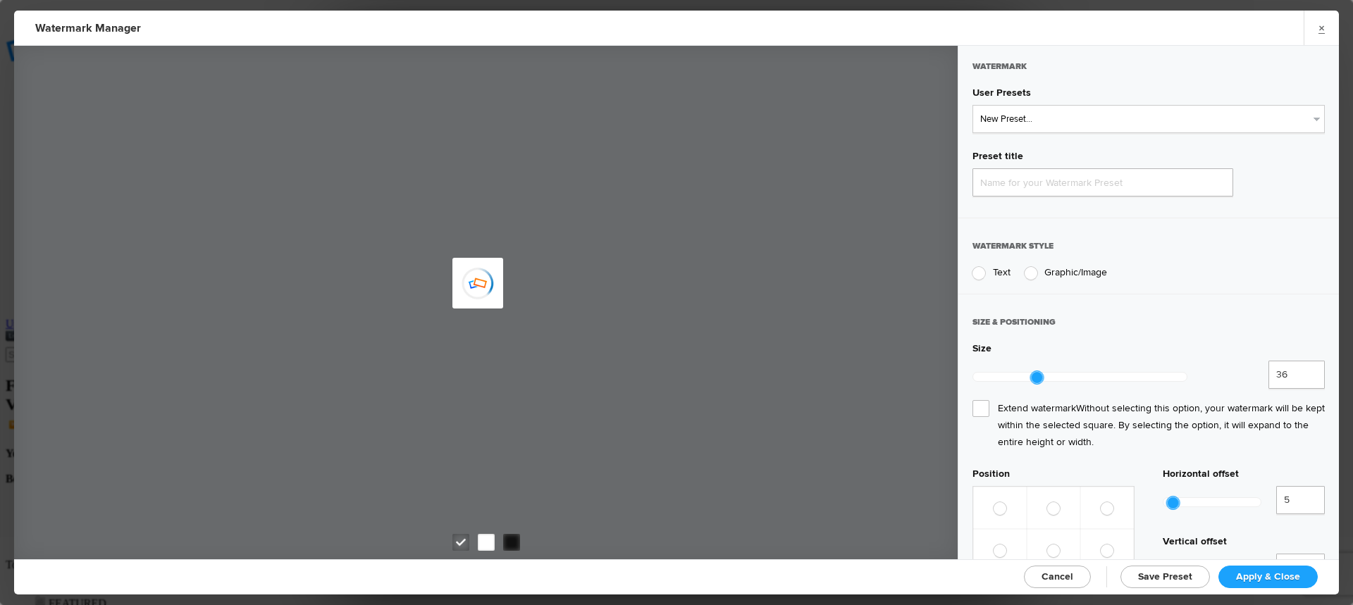
type input "Watermark-8/23/2025"
radio input "true"
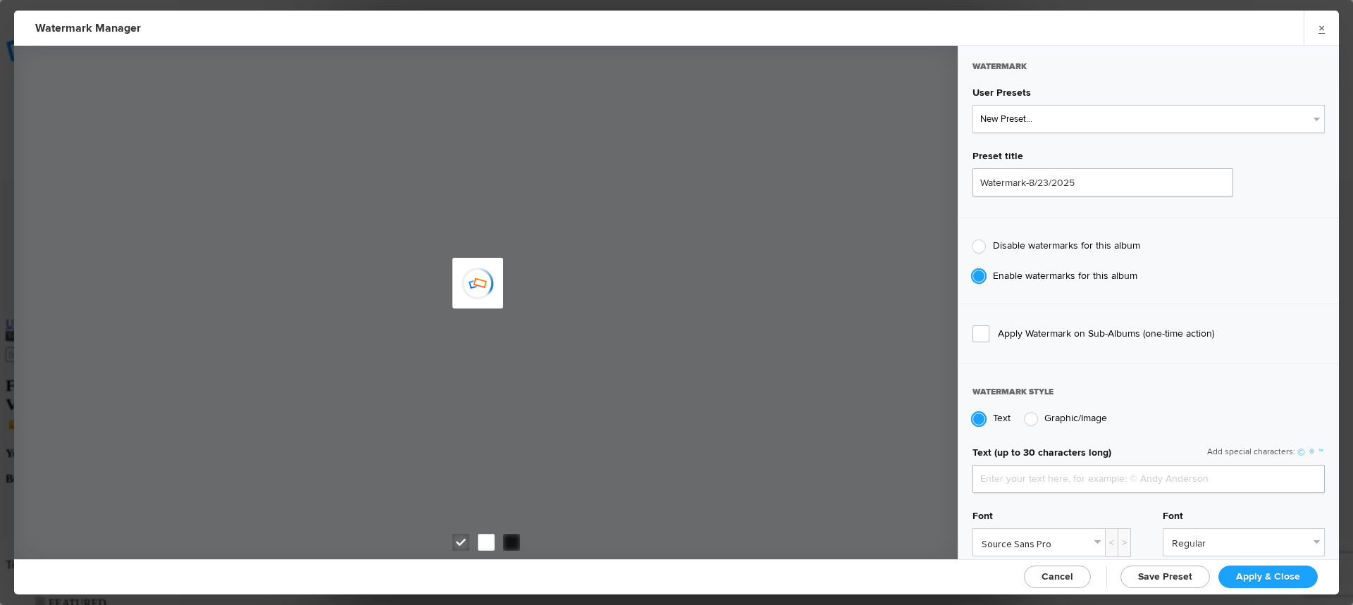
type input "jpphotography"
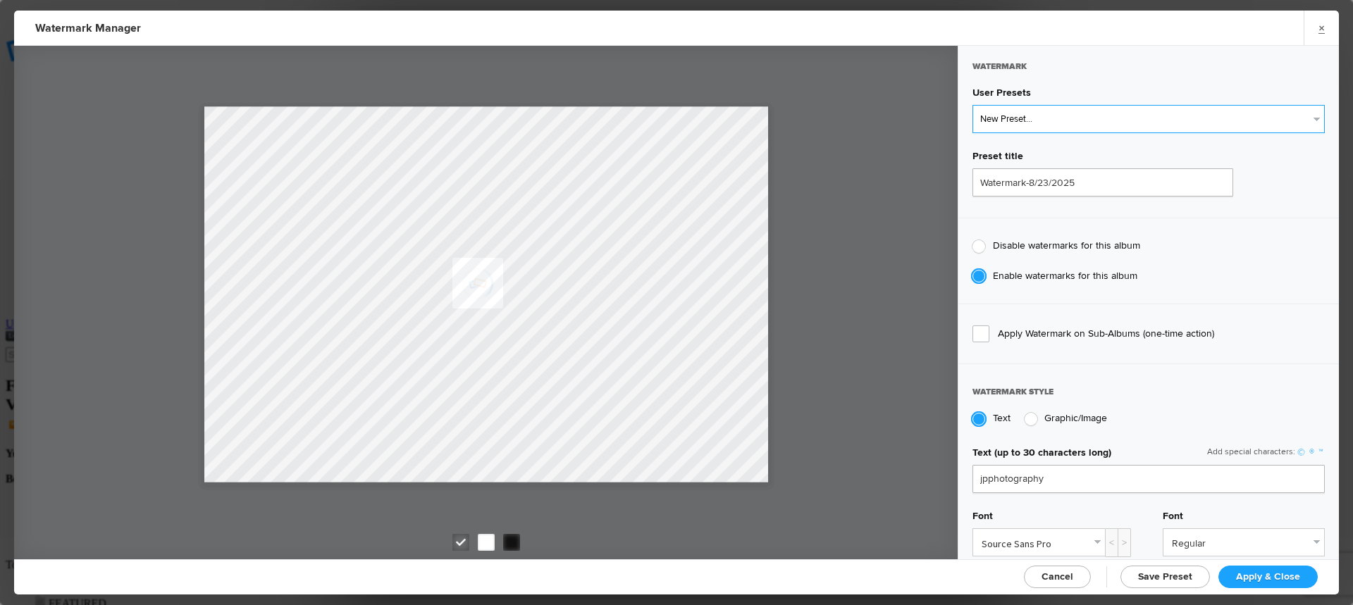
click at [1024, 125] on select "New Preset... JP Photography - White JP Photography - Black" at bounding box center [1148, 119] width 352 height 28
select select "1: Object"
click at [972, 105] on select "New Preset... JP Photography - White JP Photography - Black" at bounding box center [1148, 119] width 352 height 28
type input "JP Photography - White"
radio input "false"
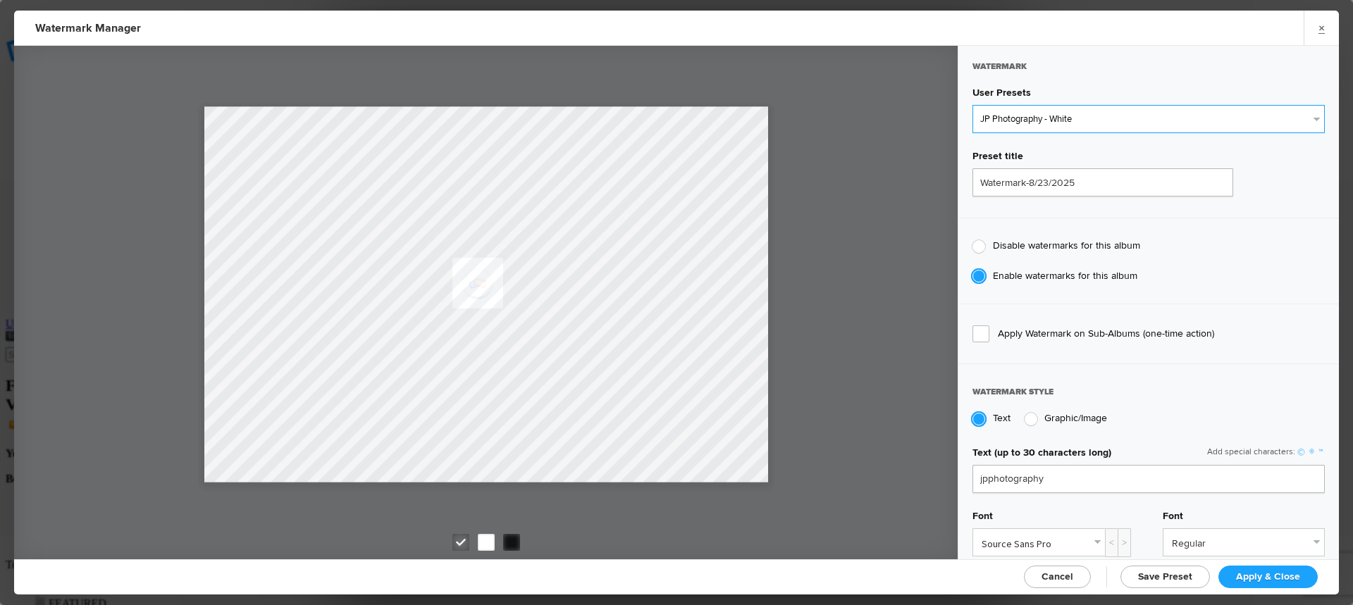
radio input "true"
type input "128"
radio input "true"
radio input "false"
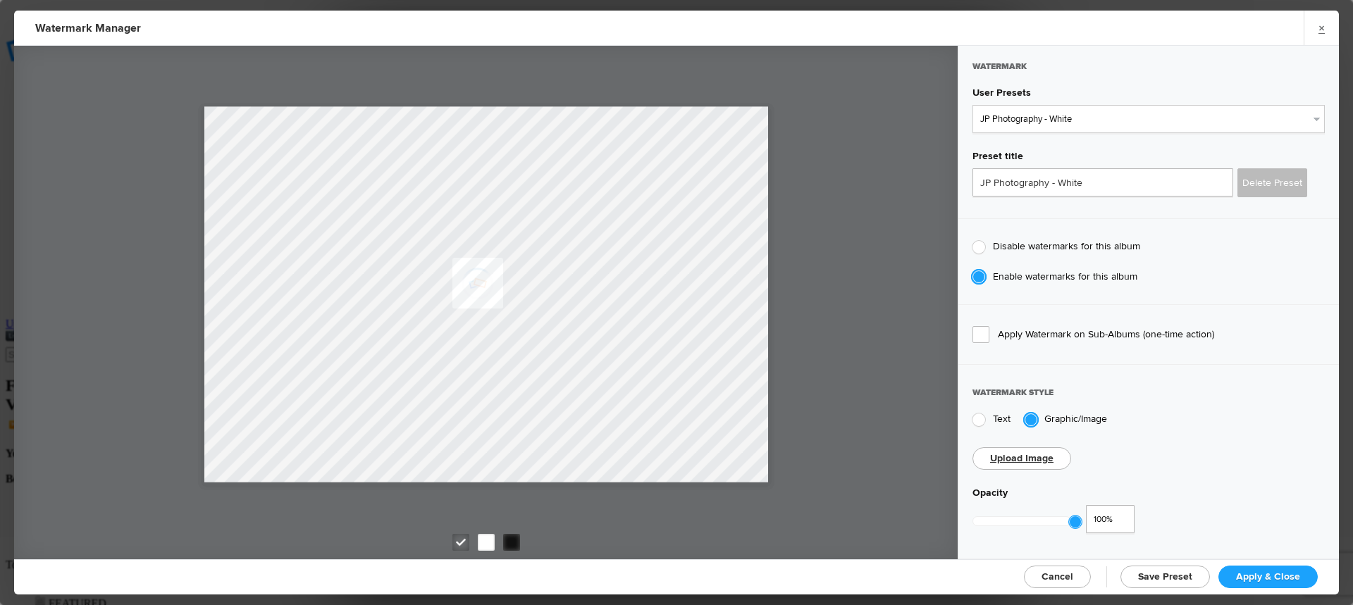
click at [1079, 573] on link "Cancel" at bounding box center [1057, 577] width 67 height 23
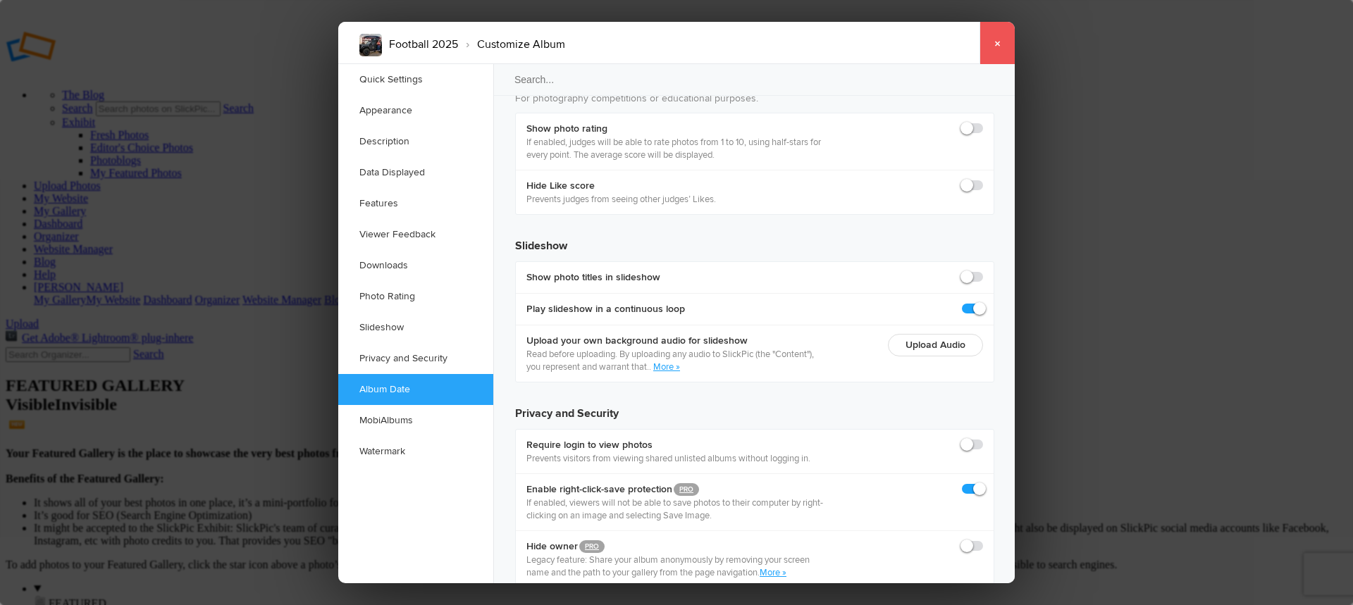
click at [1001, 47] on link "×" at bounding box center [996, 43] width 35 height 42
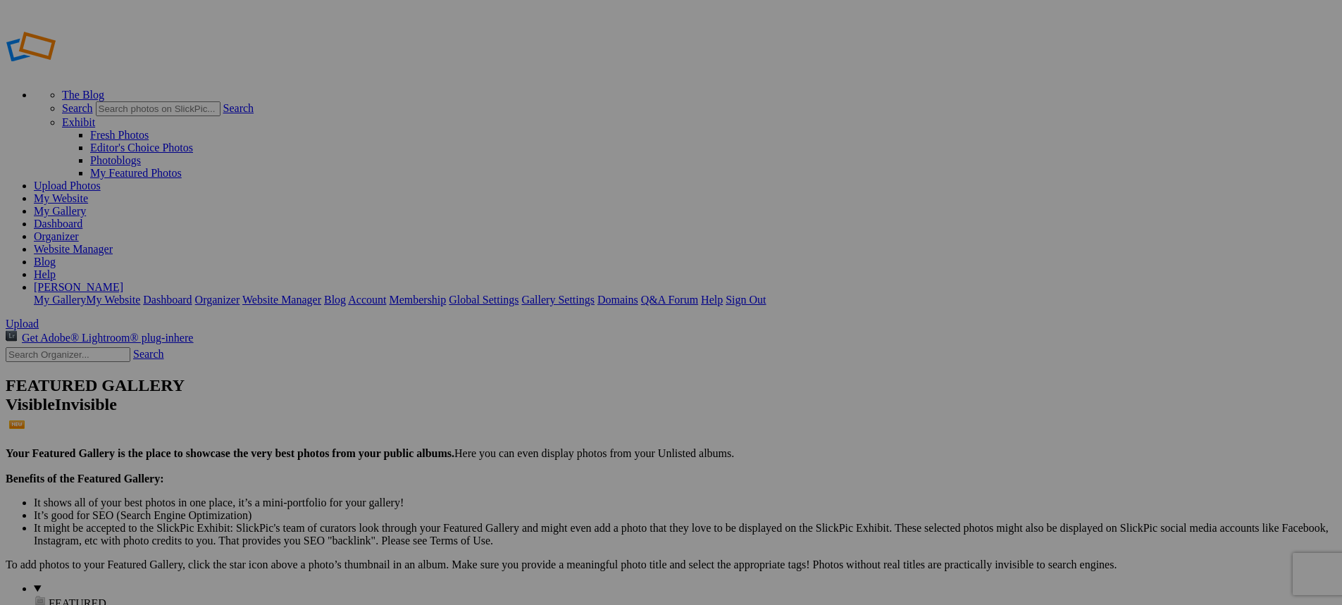
type input "Football 2025"
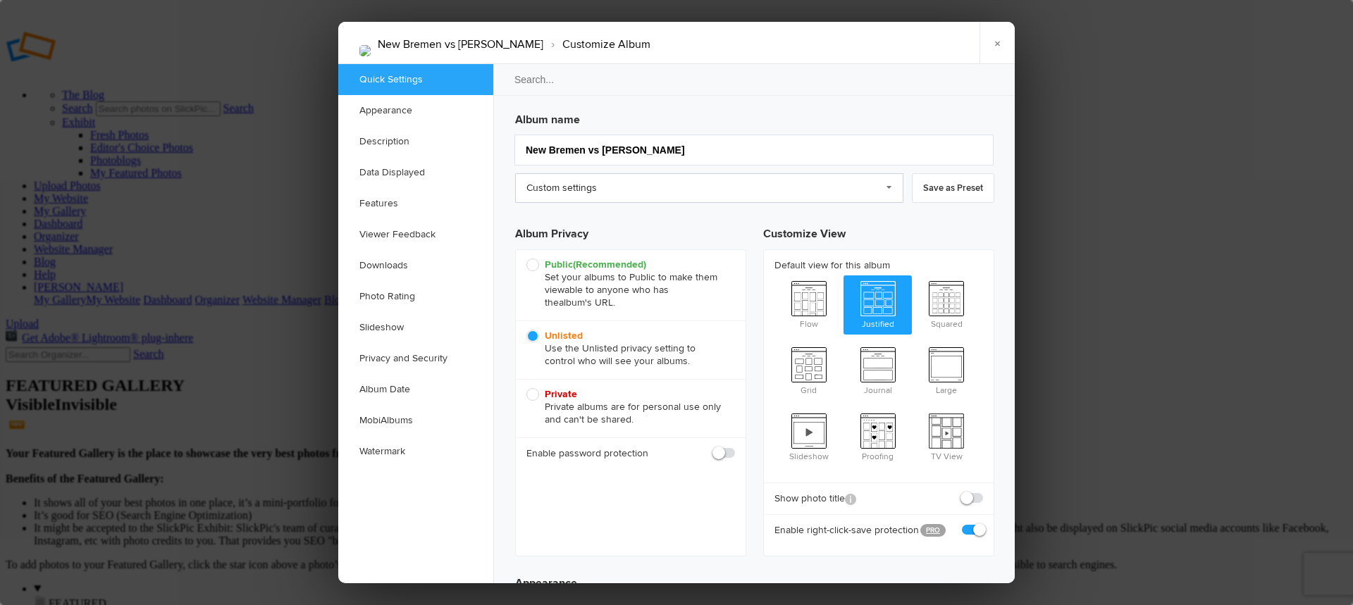
click at [618, 192] on link "Custom settings" at bounding box center [709, 188] width 388 height 30
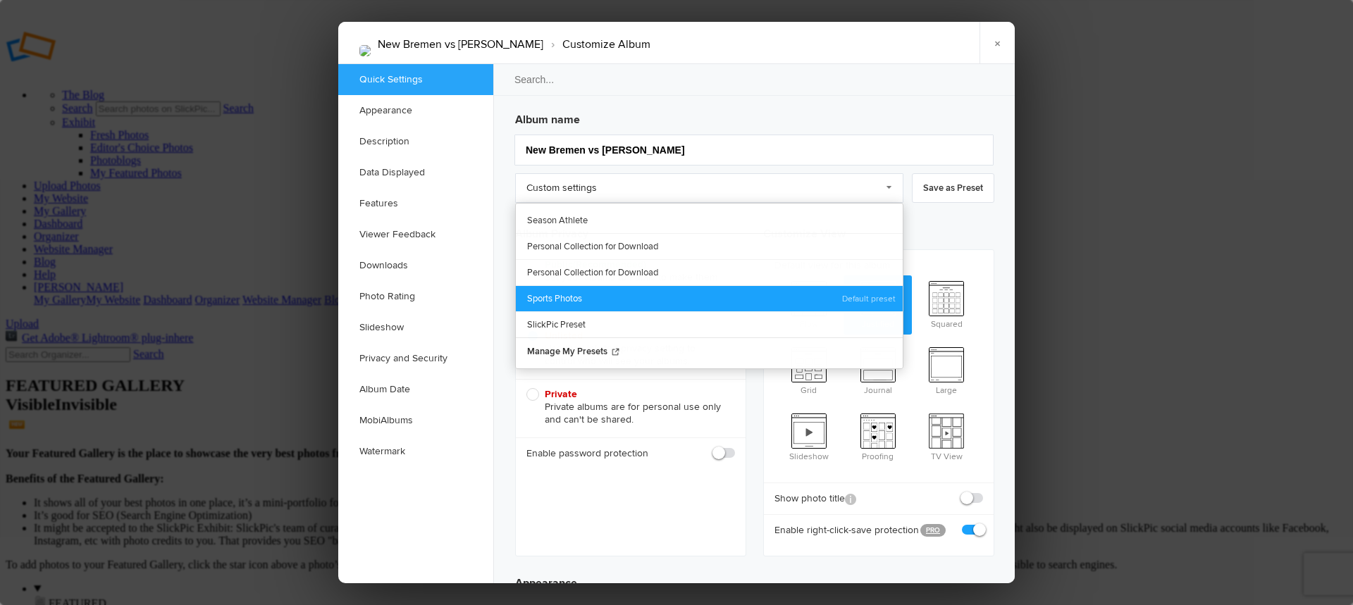
click at [604, 301] on link "Sports Photos" at bounding box center [709, 298] width 387 height 26
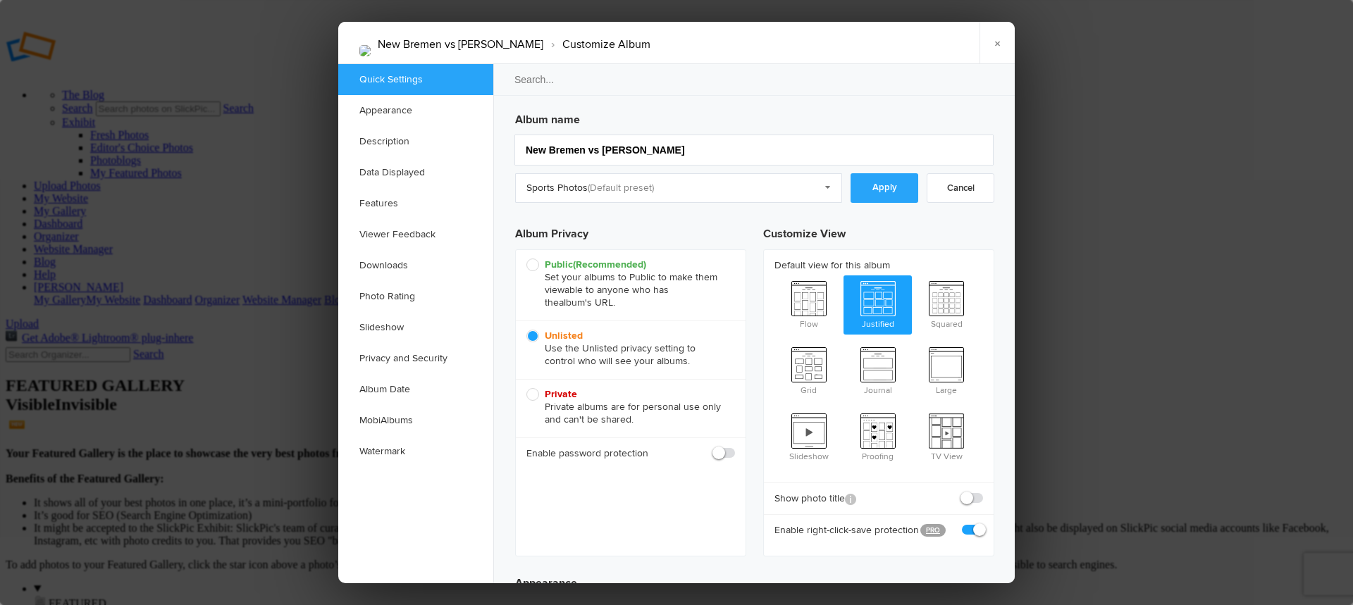
click at [536, 266] on span "Public (Recommended) Set your albums to Public to make them viewable to anyone …" at bounding box center [627, 284] width 202 height 51
click at [526, 259] on input "Public (Recommended) Set your albums to Public to make them viewable to anyone …" at bounding box center [526, 258] width 1 height 1
radio input "true"
click at [872, 190] on link "Apply" at bounding box center [884, 188] width 68 height 30
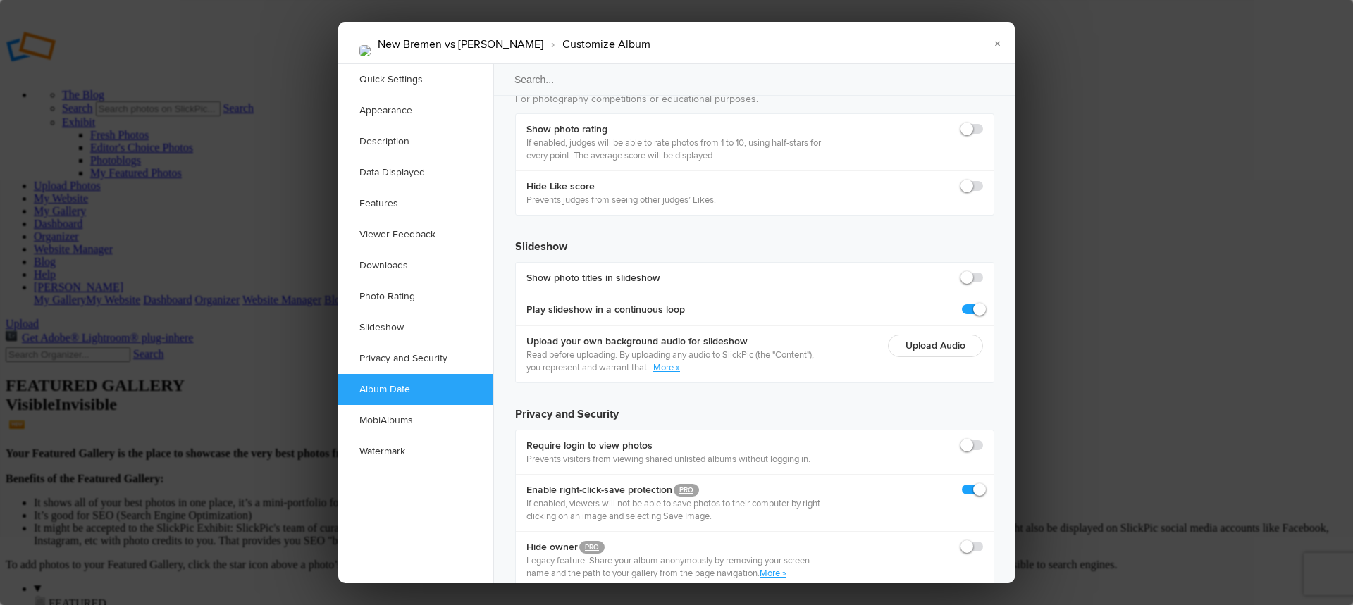
scroll to position [3091, 0]
checkbox input "true"
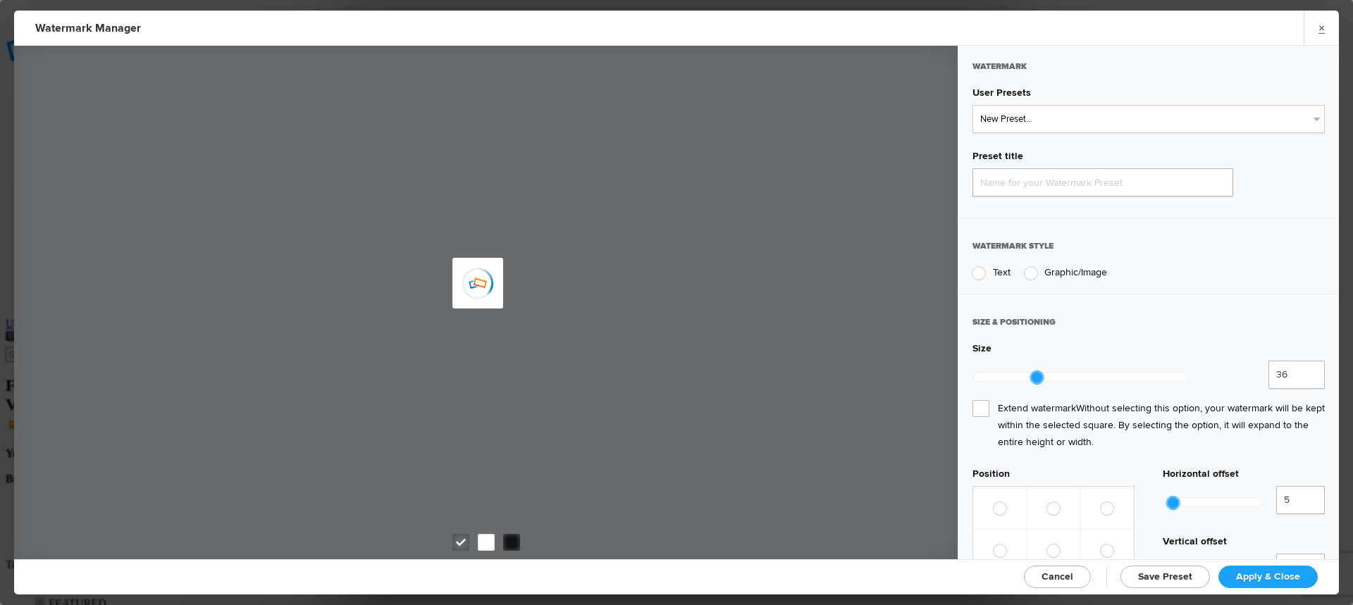
type input "Watermark-8/23/2025"
radio input "true"
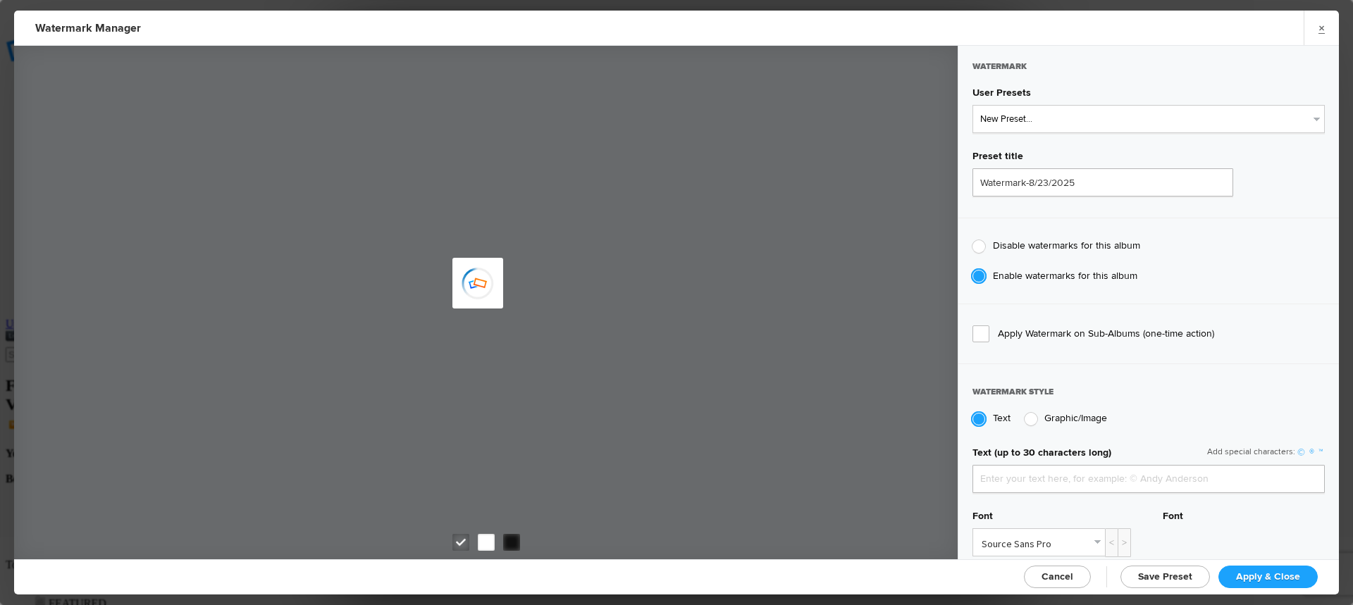
type input "jpphotography"
click at [1037, 125] on select "New Preset... JP Photography - White JP Photography - Black" at bounding box center [1148, 119] width 352 height 28
select select "1: Object"
click at [972, 105] on select "New Preset... JP Photography - White JP Photography - Black" at bounding box center [1148, 119] width 352 height 28
type input "JP Photography - White"
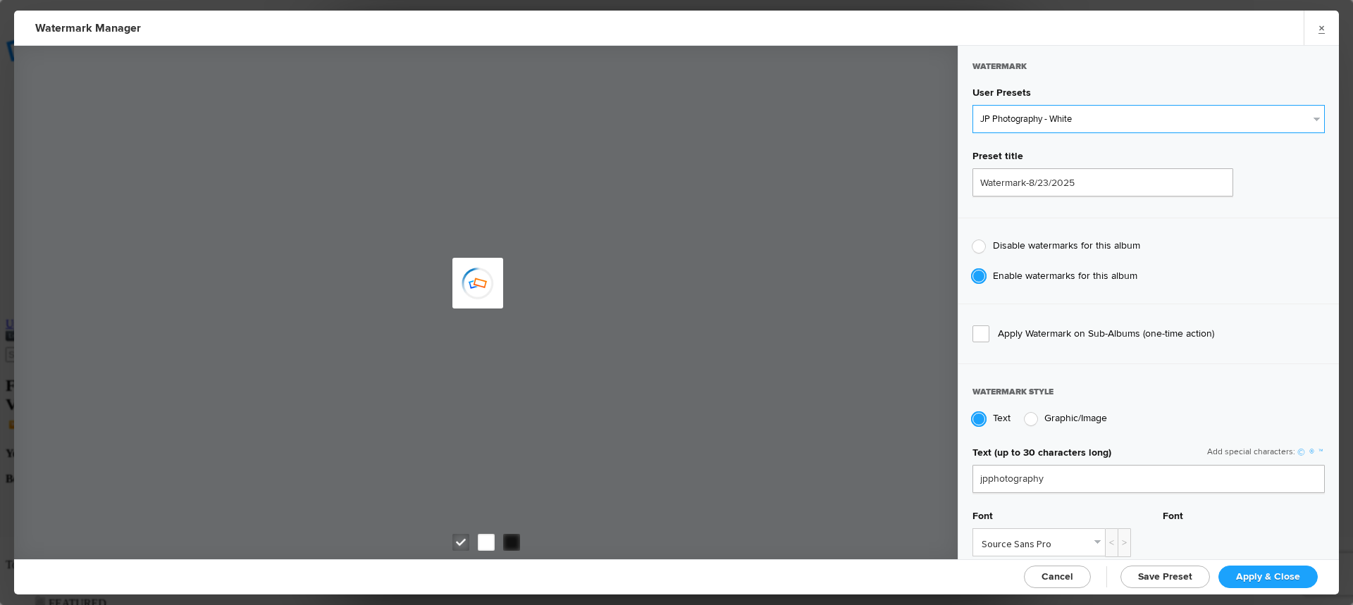
radio input "false"
radio input "true"
type input "128"
radio input "true"
radio input "false"
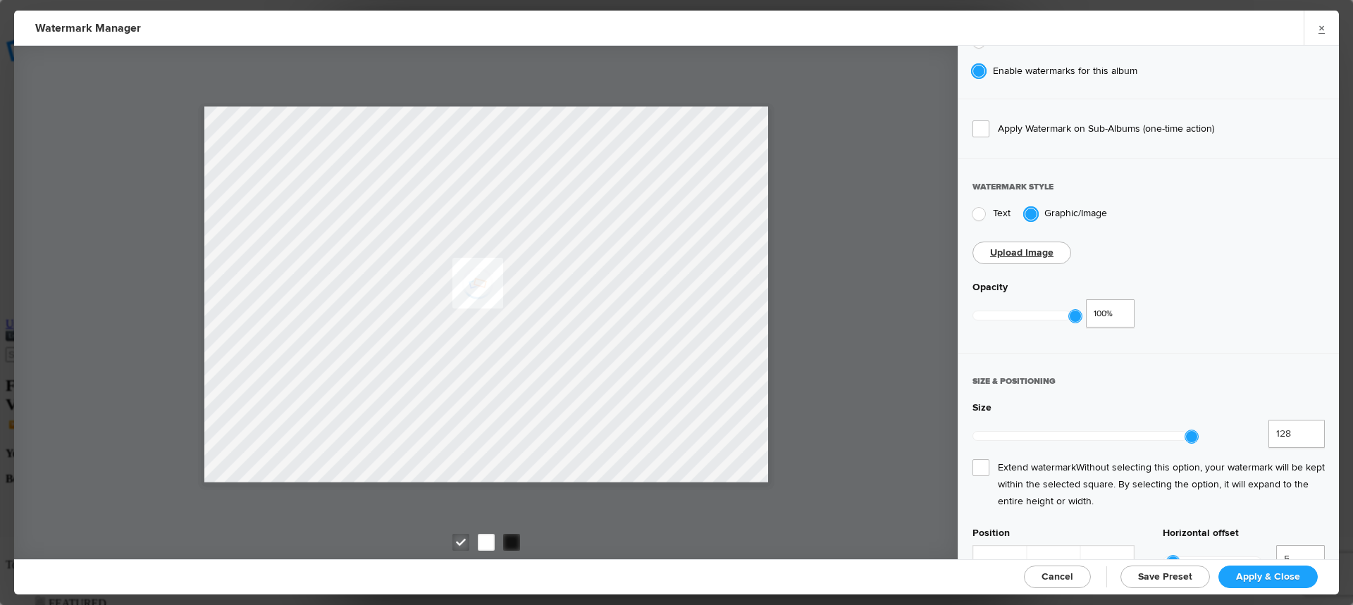
scroll to position [211, 0]
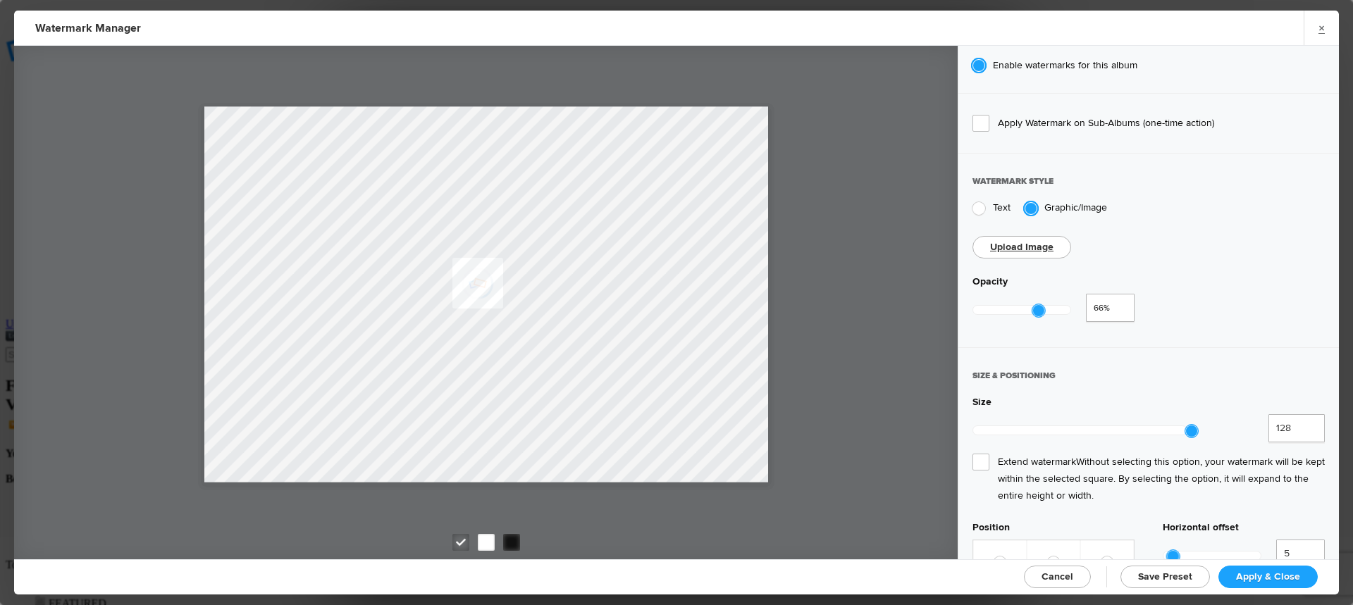
drag, startPoint x: 1072, startPoint y: 306, endPoint x: 1036, endPoint y: 308, distance: 36.0
click at [1036, 308] on div at bounding box center [1038, 310] width 13 height 13
click at [982, 454] on span "Extend watermark Without selecting this option, your watermark will be kept wit…" at bounding box center [1148, 479] width 352 height 51
click at [0, 0] on input "Extend watermark Without selecting this option, your watermark will be kept wit…" at bounding box center [0, 0] width 0 height 0
type input "0.55"
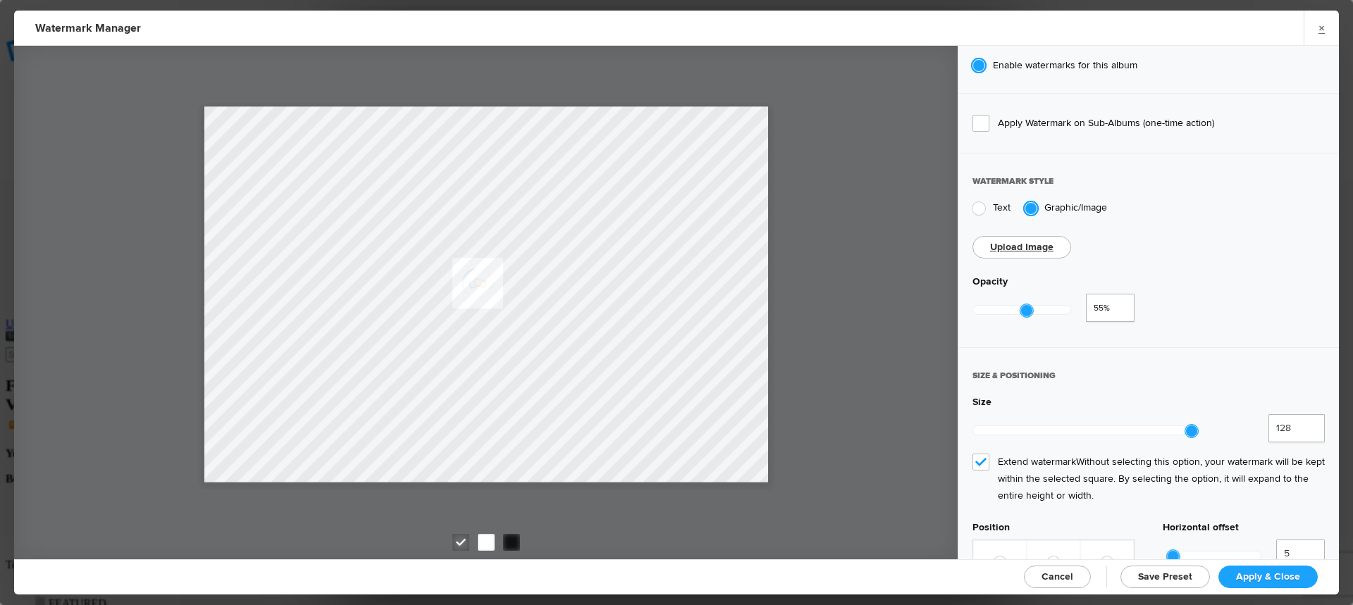
drag, startPoint x: 1038, startPoint y: 306, endPoint x: 1027, endPoint y: 314, distance: 13.7
click at [1027, 314] on div at bounding box center [1021, 310] width 99 height 32
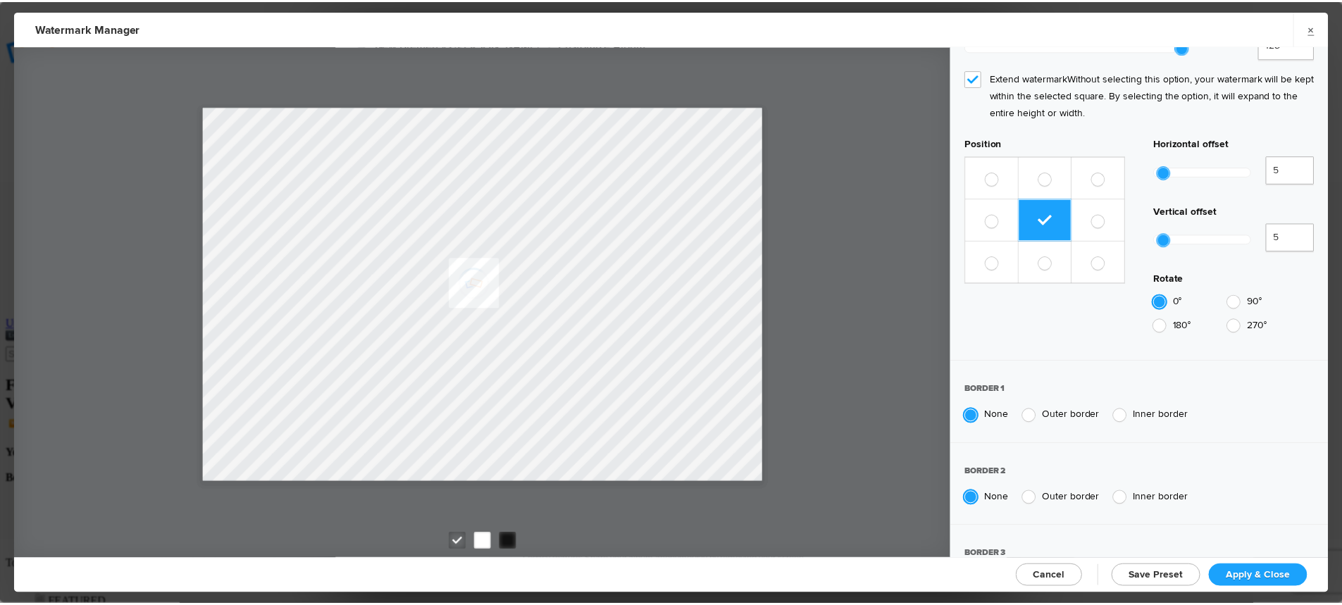
scroll to position [604, 0]
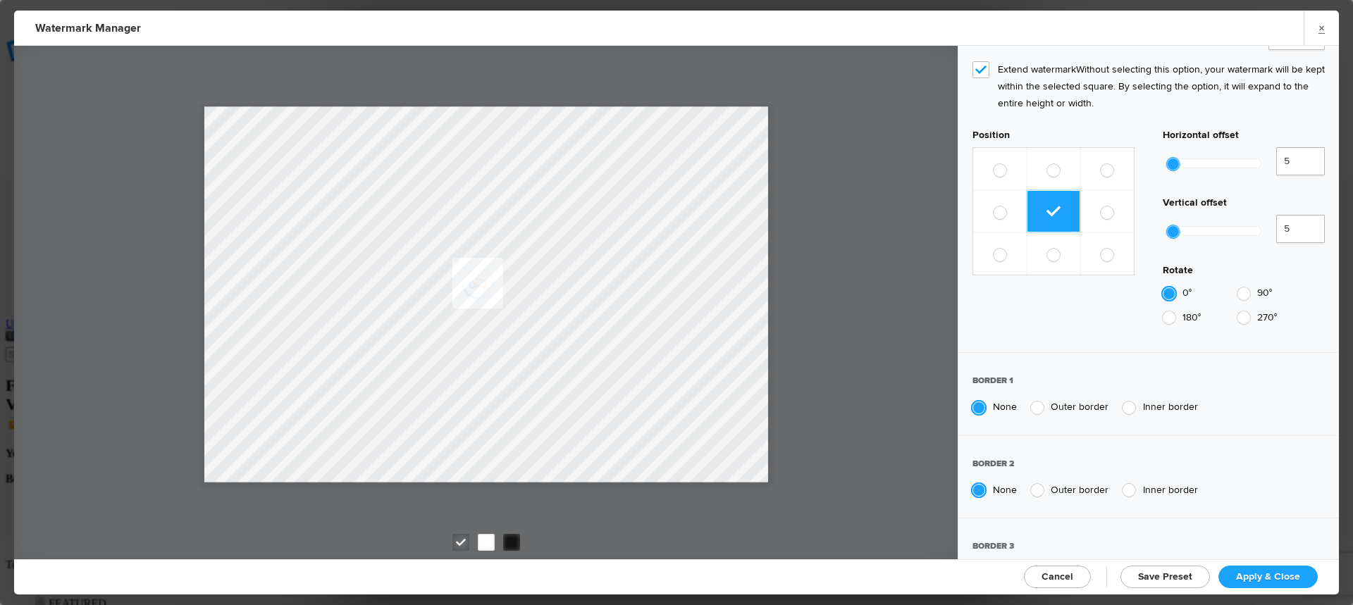
click at [1259, 573] on span "Apply & Close" at bounding box center [1268, 577] width 64 height 12
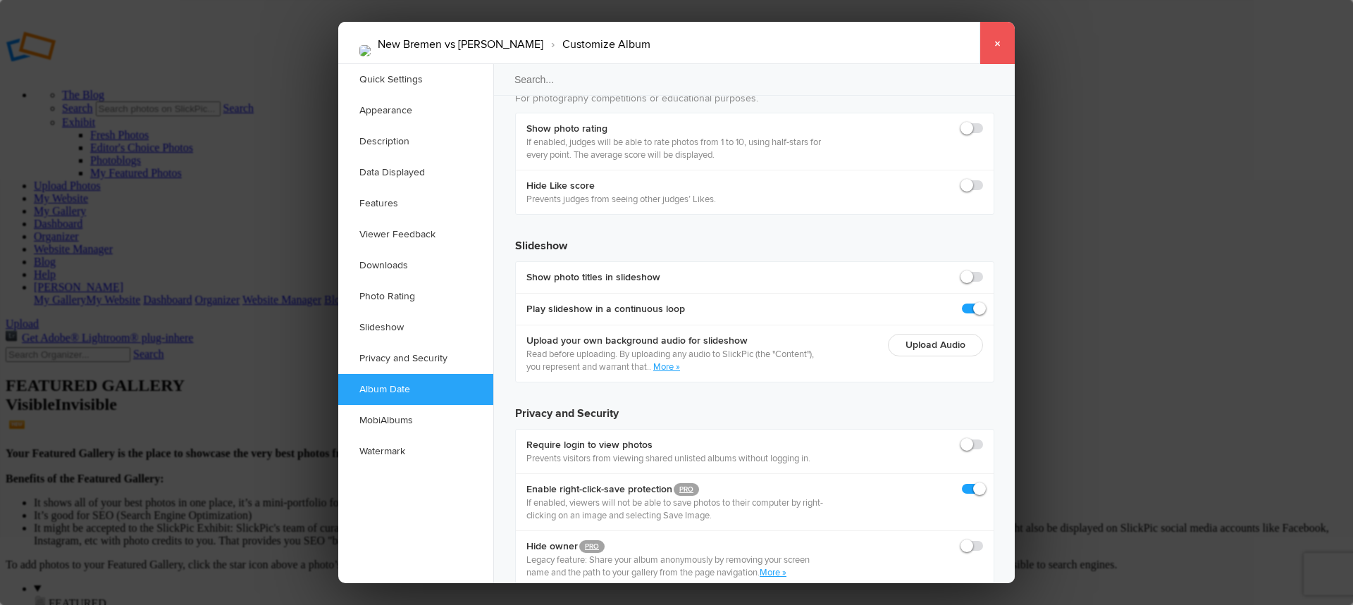
click at [1000, 49] on link "×" at bounding box center [996, 43] width 35 height 42
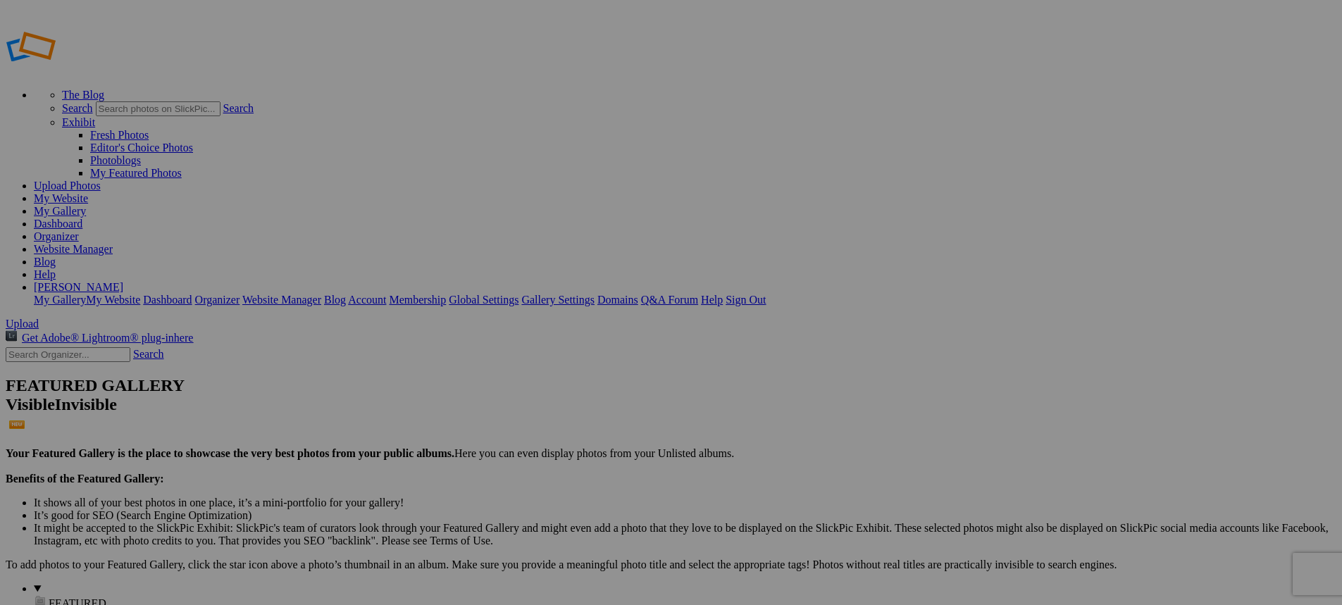
type input "New Bremen vs [PERSON_NAME]"
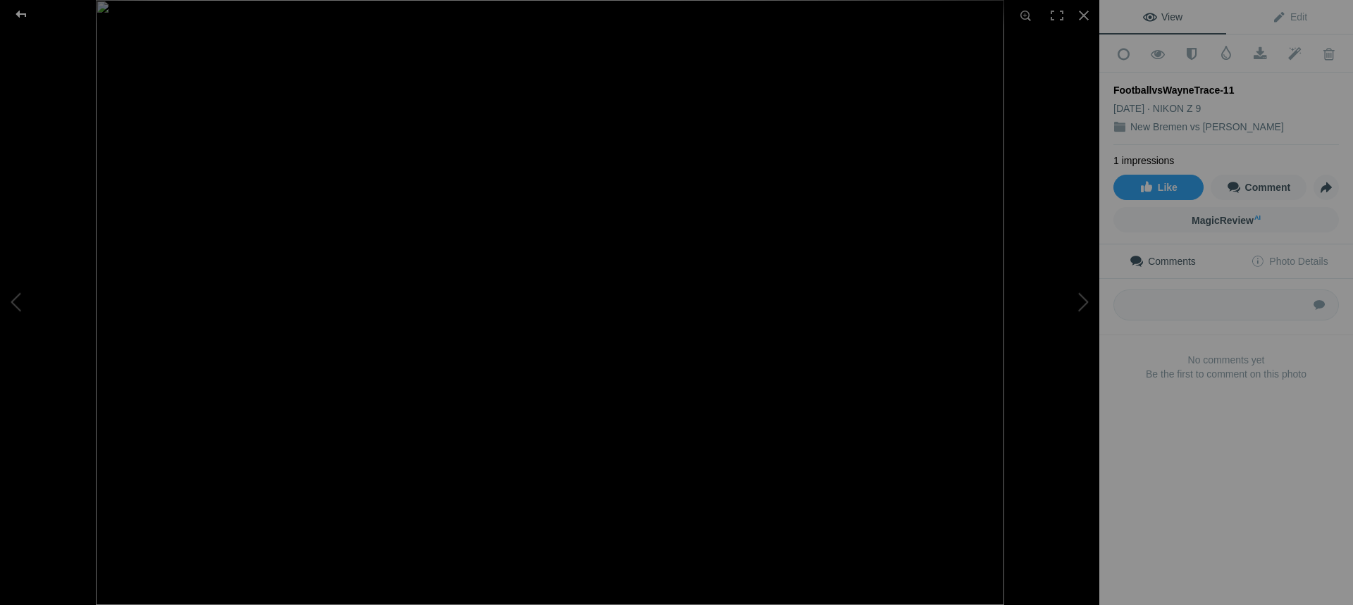
click at [21, 17] on div at bounding box center [21, 14] width 51 height 28
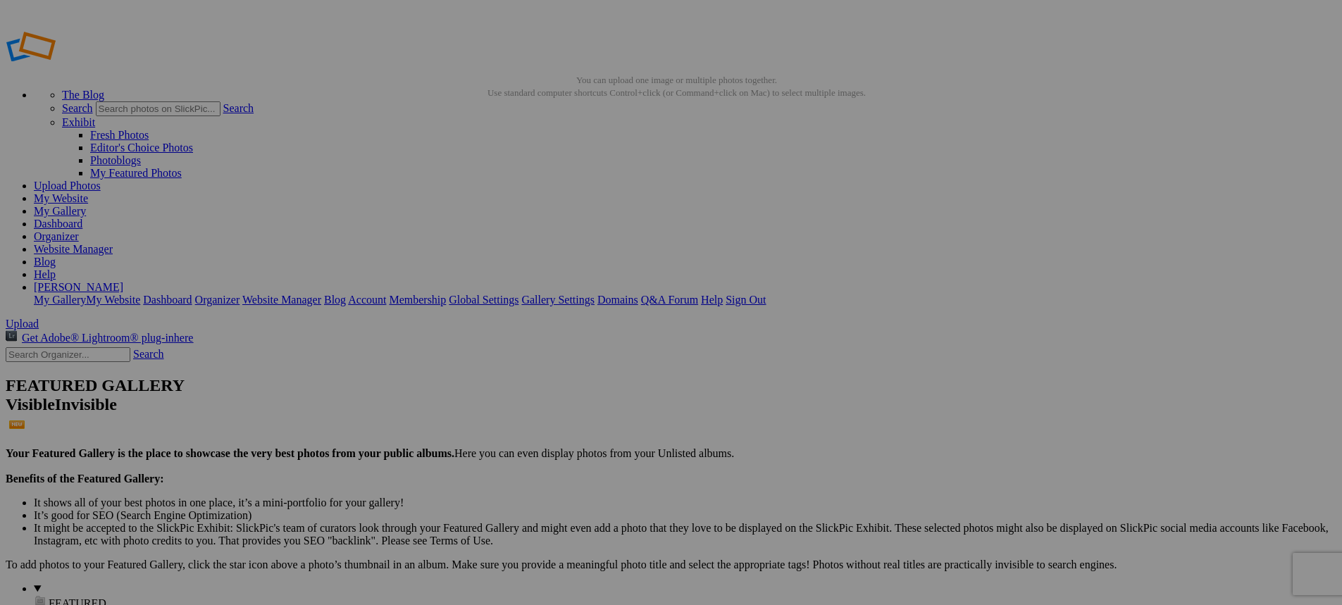
type input "Football 2025"
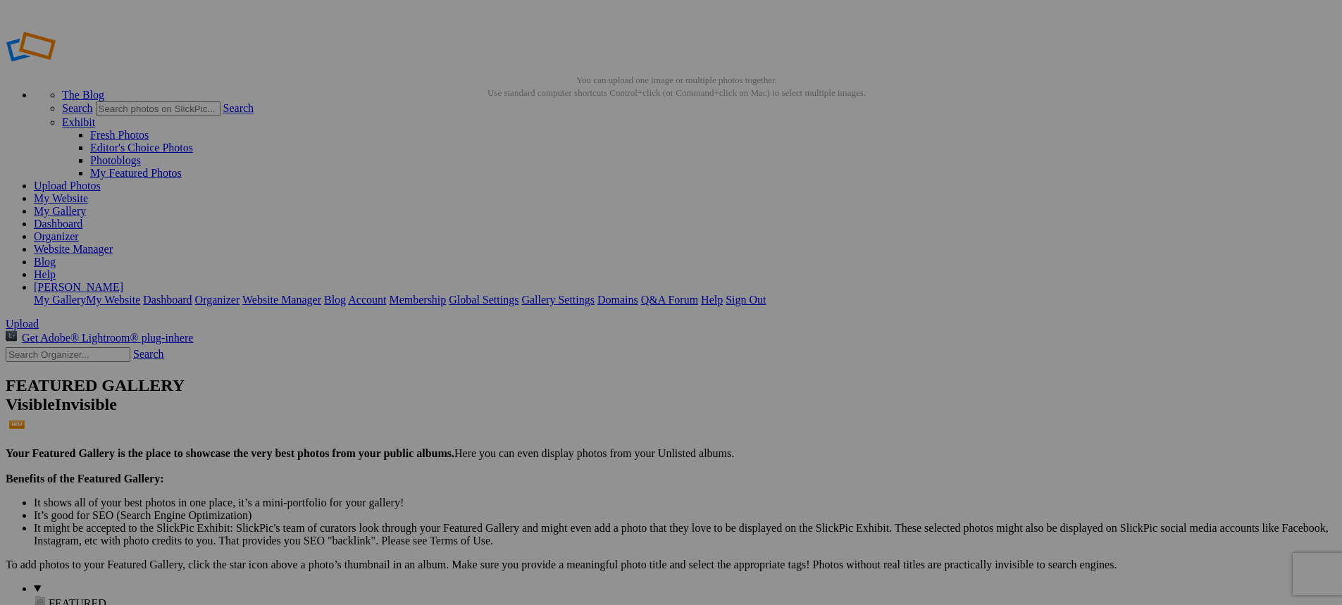
click at [113, 243] on link "Website Manager" at bounding box center [73, 249] width 79 height 12
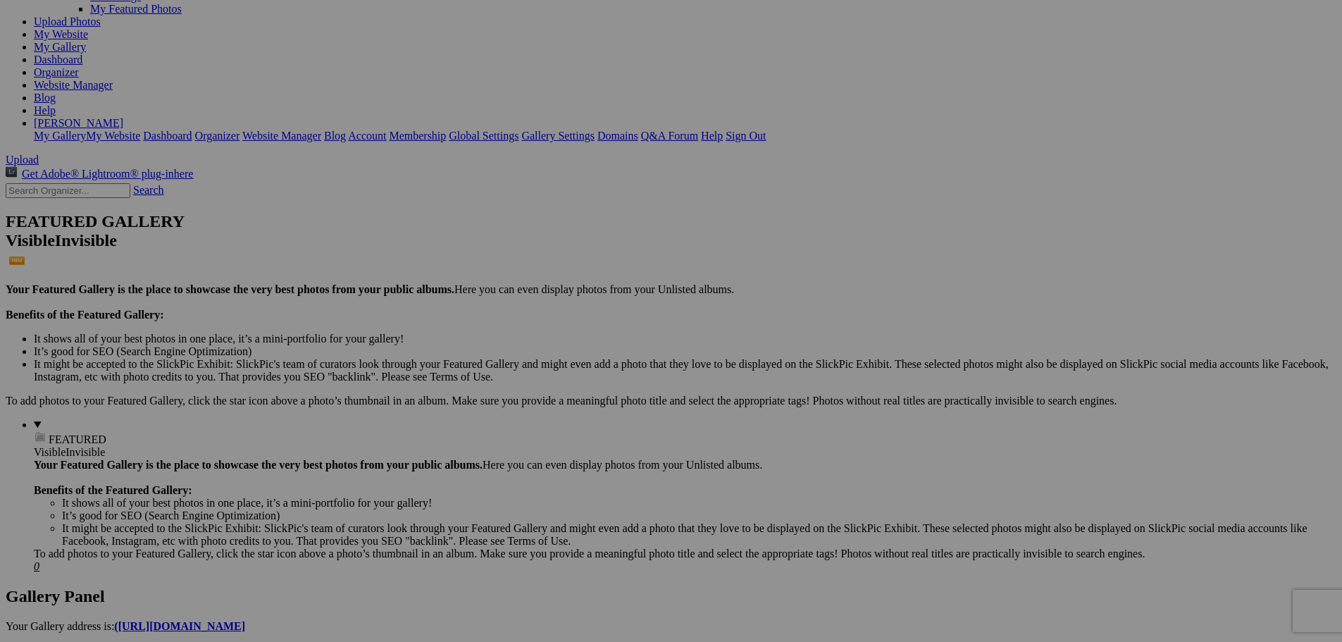
scroll to position [6, 0]
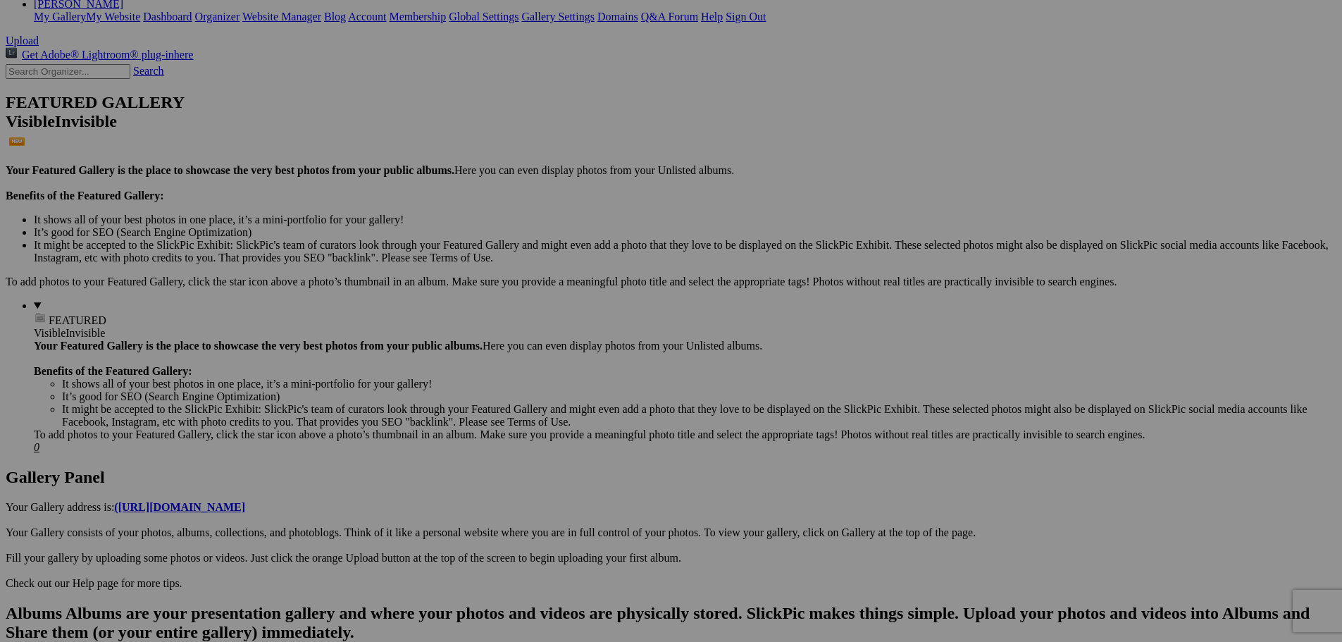
scroll to position [335, 0]
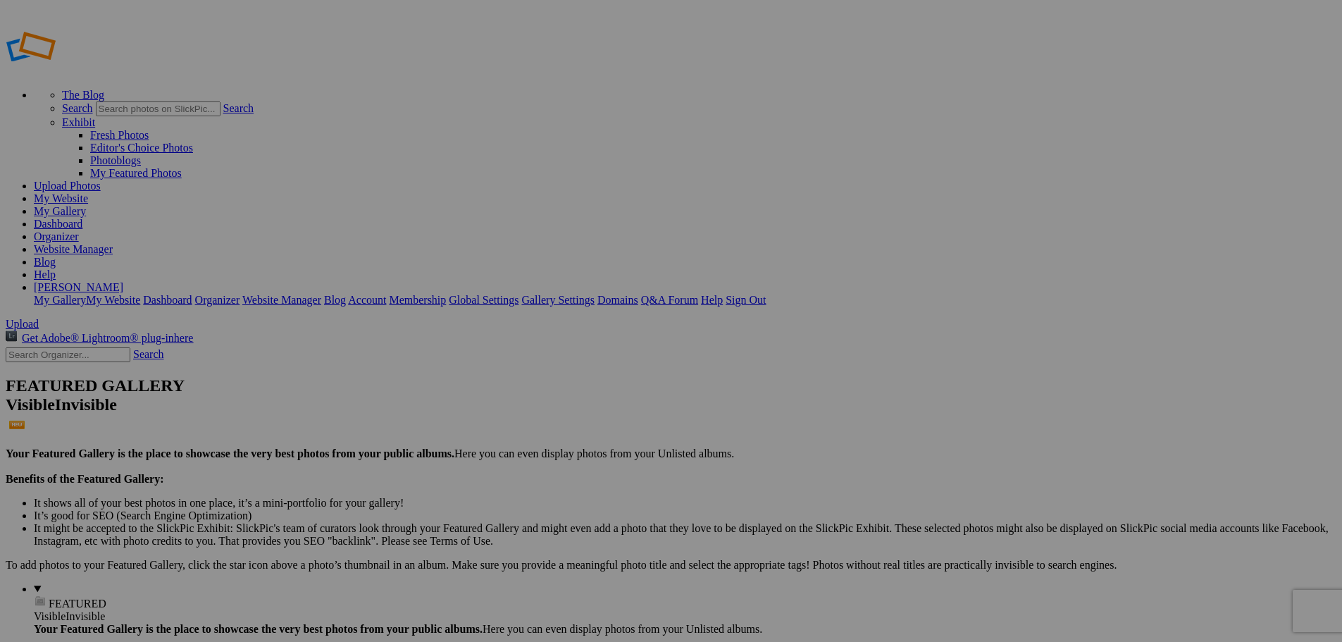
type input "Jaylen"
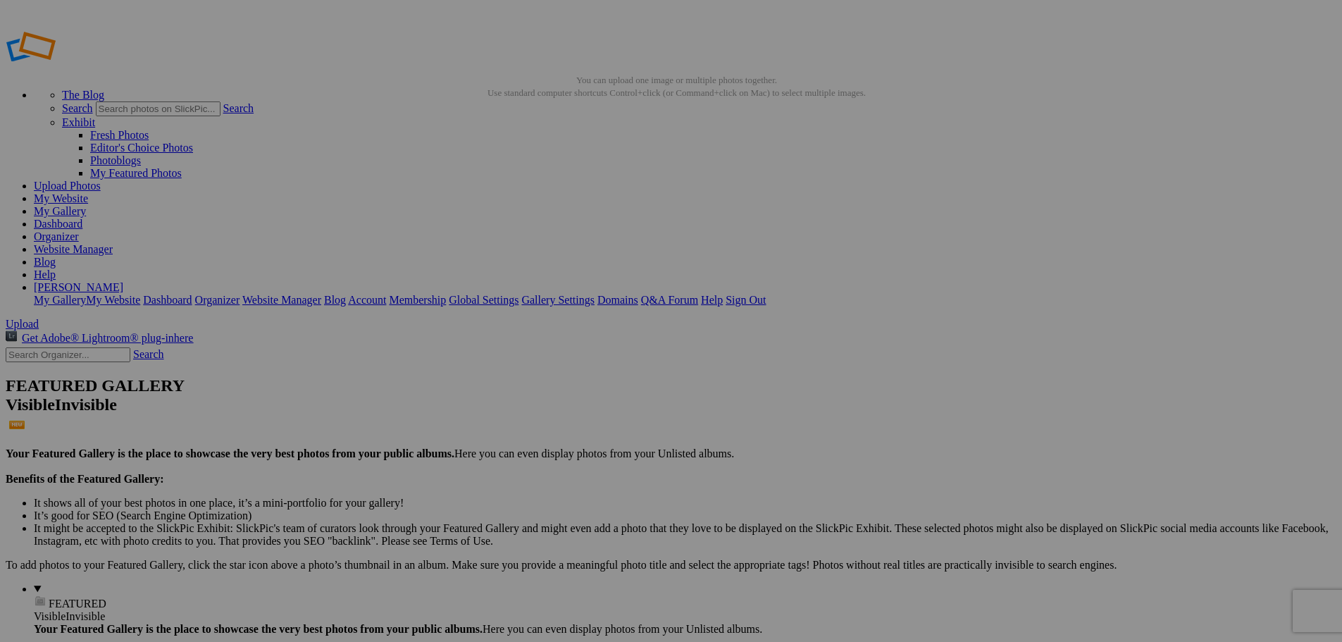
type input "New Bremen vs [PERSON_NAME]"
